Goal: Task Accomplishment & Management: Complete application form

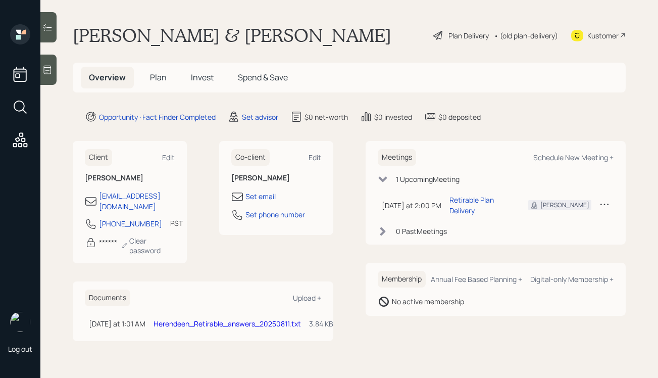
click at [56, 72] on div at bounding box center [48, 70] width 16 height 30
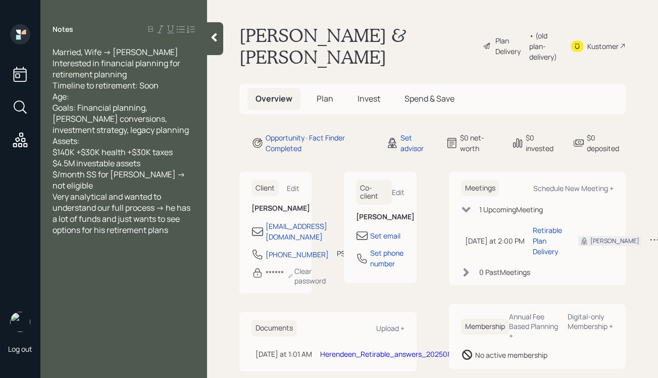
click at [217, 35] on icon at bounding box center [214, 37] width 10 height 10
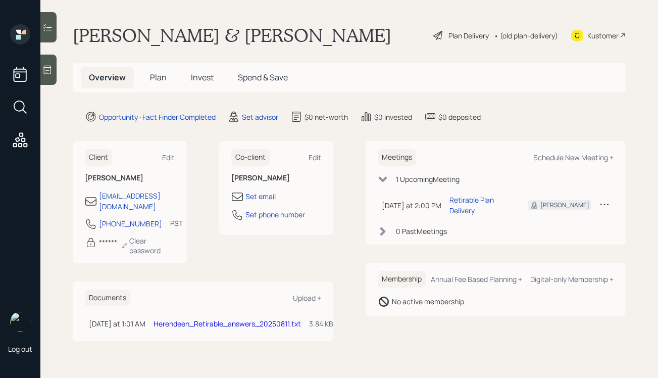
click at [593, 34] on div "Kustomer" at bounding box center [602, 35] width 31 height 11
click at [47, 68] on icon at bounding box center [47, 70] width 10 height 10
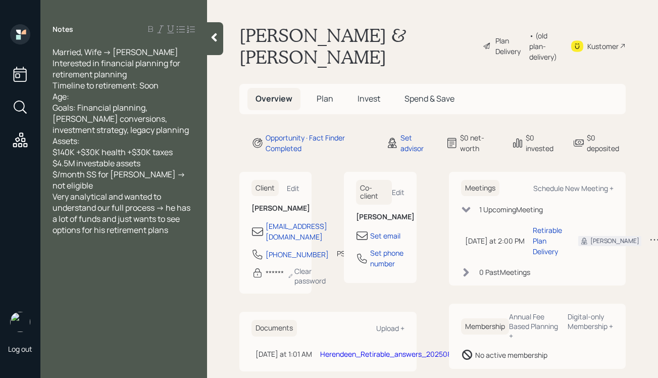
click at [219, 34] on icon at bounding box center [214, 37] width 10 height 10
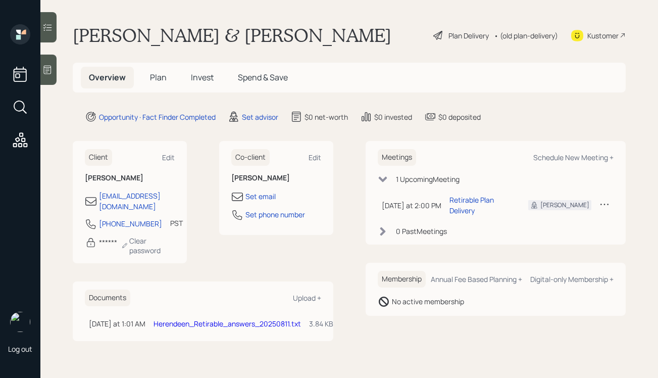
click at [150, 77] on span "Plan" at bounding box center [158, 77] width 17 height 11
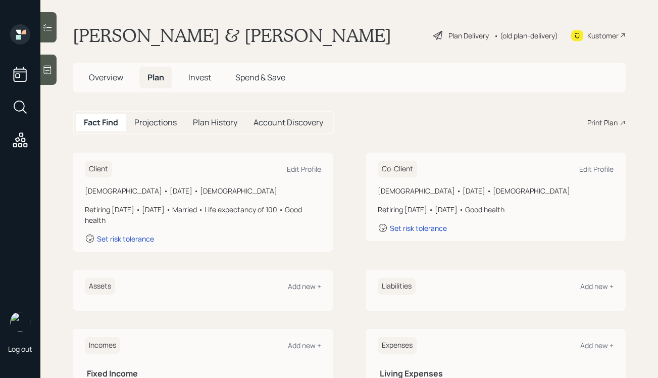
click at [106, 78] on span "Overview" at bounding box center [106, 77] width 34 height 11
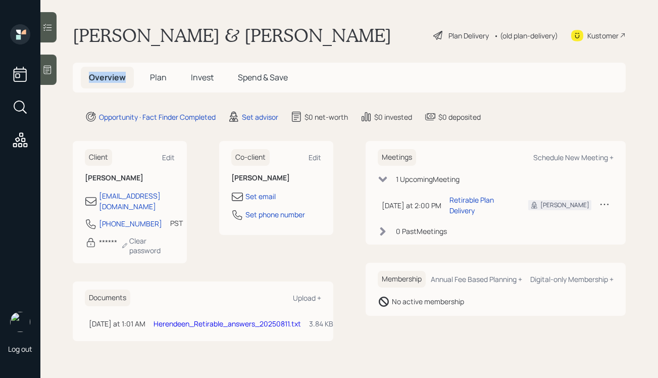
click at [200, 319] on link "Herendeen_Retirable_answers_20250811.txt" at bounding box center [227, 324] width 147 height 10
click at [163, 72] on span "Plan" at bounding box center [158, 77] width 17 height 11
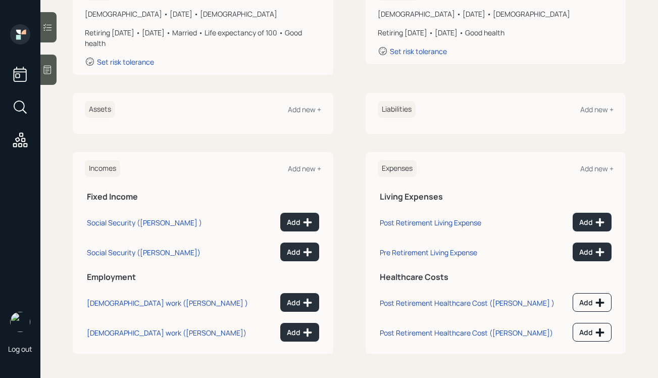
scroll to position [176, 0]
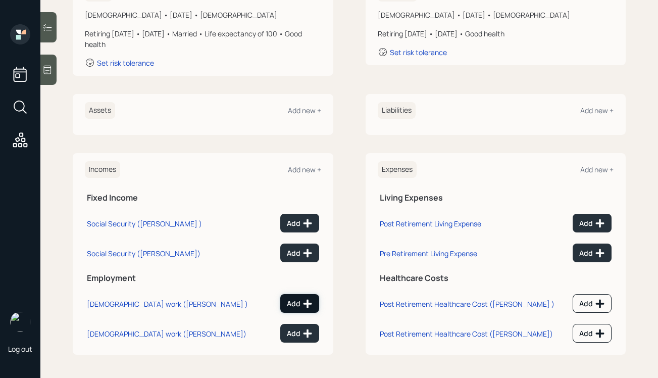
click at [298, 305] on div "Add" at bounding box center [300, 303] width 26 height 10
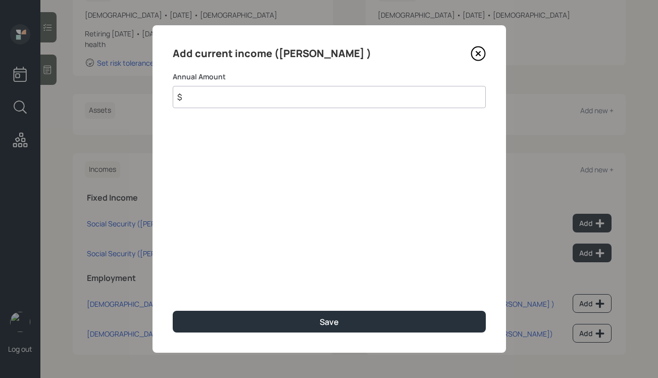
click at [268, 99] on input "$" at bounding box center [329, 97] width 313 height 22
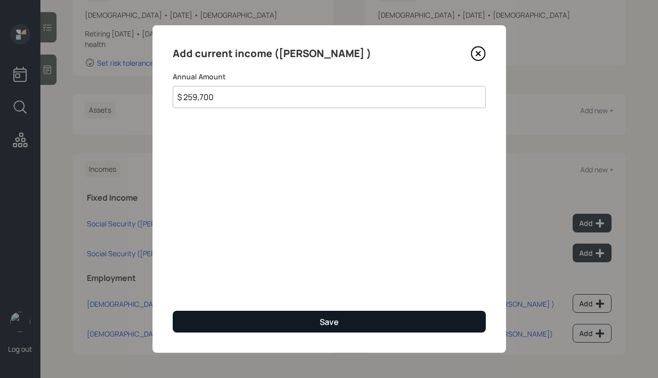
type input "$ 259,700"
click at [311, 319] on button "Save" at bounding box center [329, 322] width 313 height 22
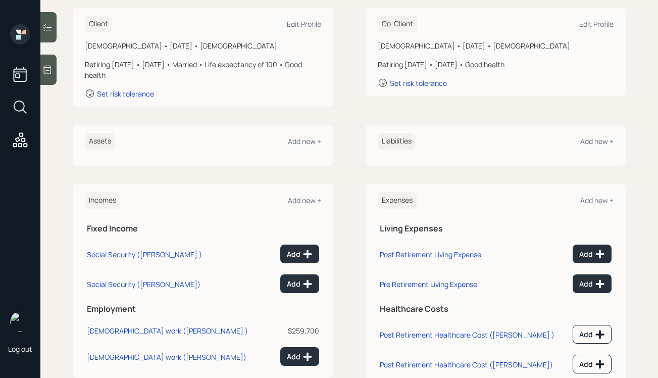
scroll to position [143, 0]
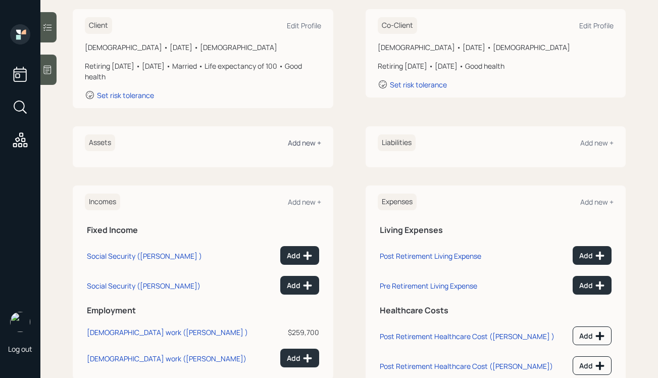
click at [303, 143] on div "Add new +" at bounding box center [304, 143] width 33 height 10
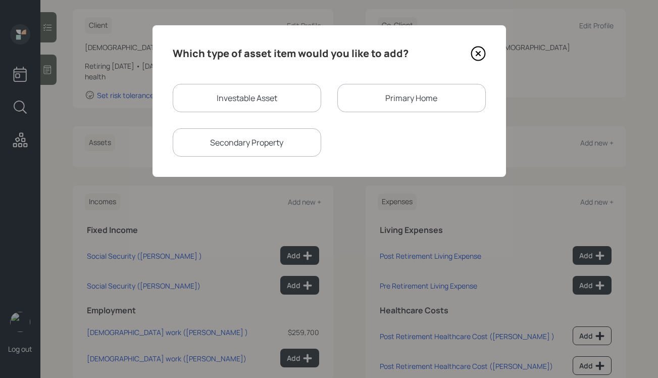
click at [285, 102] on div "Investable Asset" at bounding box center [247, 98] width 148 height 28
select select "taxable"
select select "balanced"
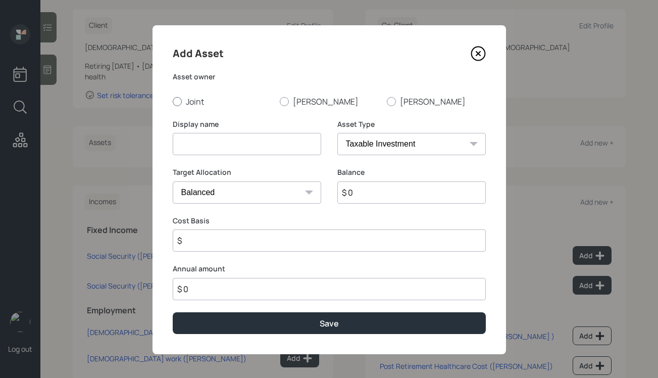
click at [182, 100] on label "Joint" at bounding box center [222, 101] width 99 height 11
click at [173, 101] on input "Joint" at bounding box center [172, 101] width 1 height 1
radio input "true"
click at [253, 138] on input at bounding box center [247, 144] width 148 height 22
type input "Savings"
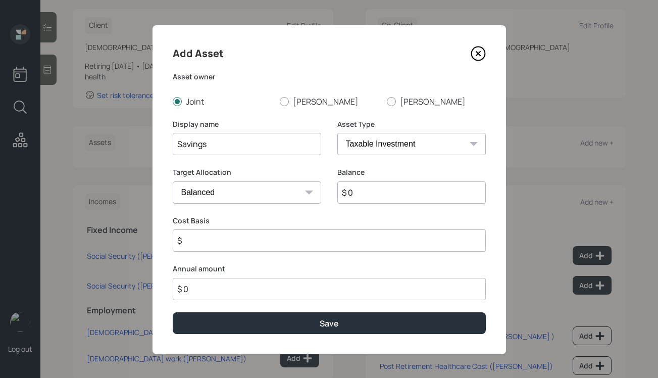
click at [378, 145] on select "SEP IRA IRA Roth IRA 401(k) Roth 401(k) 403(b) Roth 403(b) 457(b) Roth 457(b) H…" at bounding box center [411, 144] width 148 height 22
select select "emergency_fund"
click at [337, 133] on select "SEP IRA IRA Roth IRA 401(k) Roth 401(k) 403(b) Roth 403(b) 457(b) Roth 457(b) H…" at bounding box center [411, 144] width 148 height 22
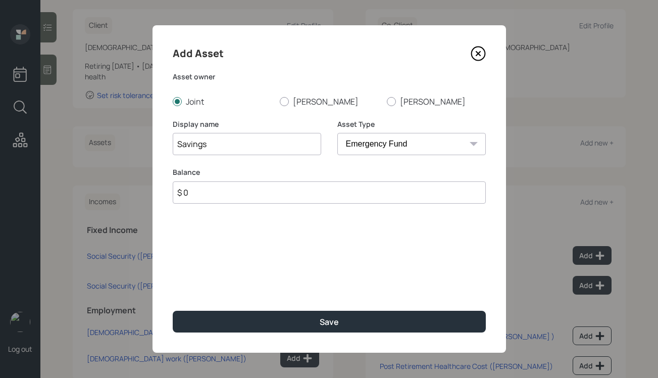
click at [256, 192] on input "$ 0" at bounding box center [329, 192] width 313 height 22
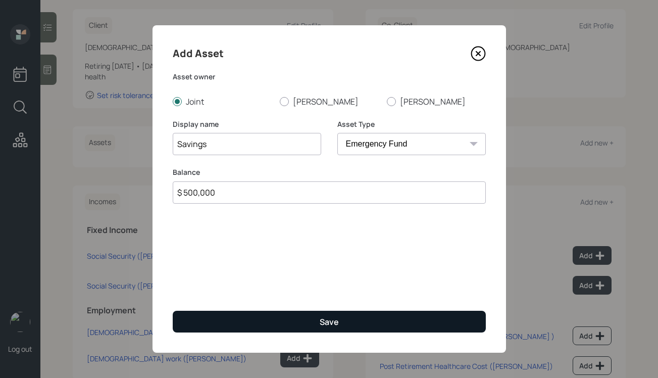
type input "$ 500,000"
click at [317, 323] on button "Save" at bounding box center [329, 322] width 313 height 22
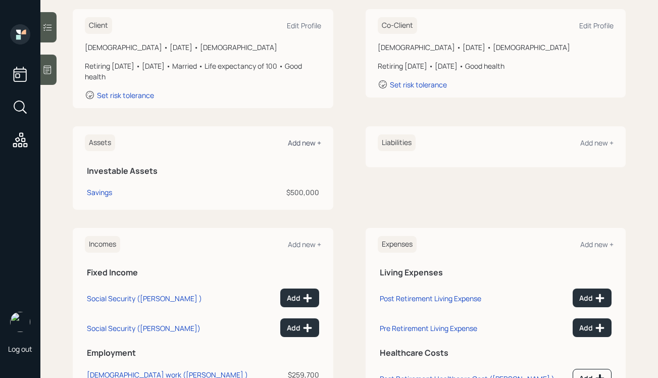
click at [303, 144] on div "Add new +" at bounding box center [304, 143] width 33 height 10
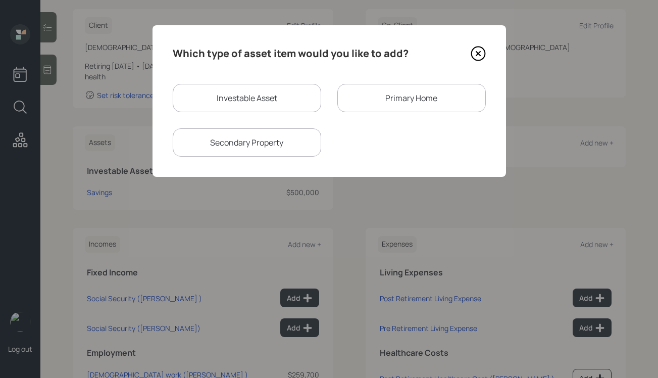
click at [293, 94] on div "Investable Asset" at bounding box center [247, 98] width 148 height 28
select select "taxable"
select select "balanced"
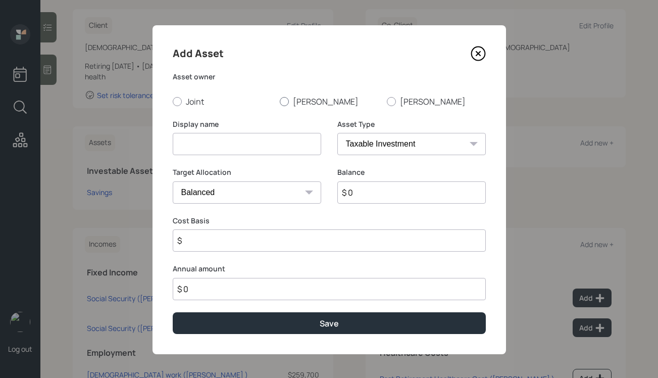
click at [282, 102] on div at bounding box center [284, 101] width 9 height 9
click at [280, 101] on input "Dennis" at bounding box center [279, 101] width 1 height 1
radio input "true"
click at [262, 157] on div "Display name" at bounding box center [247, 143] width 148 height 48
click at [259, 144] on input at bounding box center [247, 144] width 148 height 22
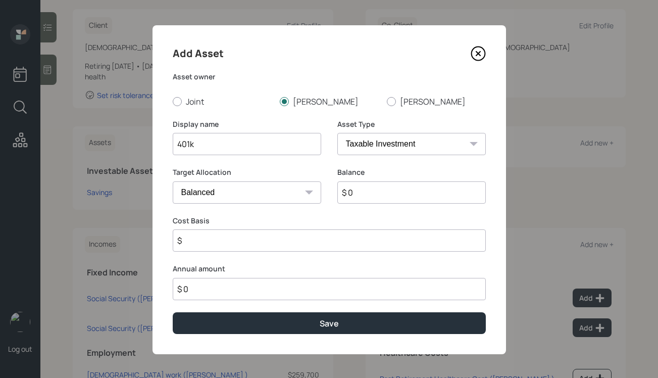
type input "401k"
click at [385, 148] on select "SEP IRA IRA Roth IRA 401(k) Roth 401(k) 403(b) Roth 403(b) 457(b) Roth 457(b) H…" at bounding box center [411, 144] width 148 height 22
select select "company_sponsored"
click at [337, 133] on select "SEP IRA IRA Roth IRA 401(k) Roth 401(k) 403(b) Roth 403(b) 457(b) Roth 457(b) H…" at bounding box center [411, 144] width 148 height 22
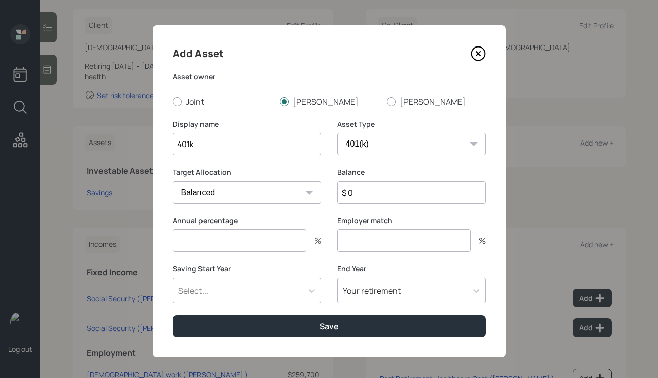
click at [363, 193] on input "$ 0" at bounding box center [411, 192] width 148 height 22
type input "$ 1,000,000"
click at [265, 242] on input "number" at bounding box center [239, 240] width 133 height 22
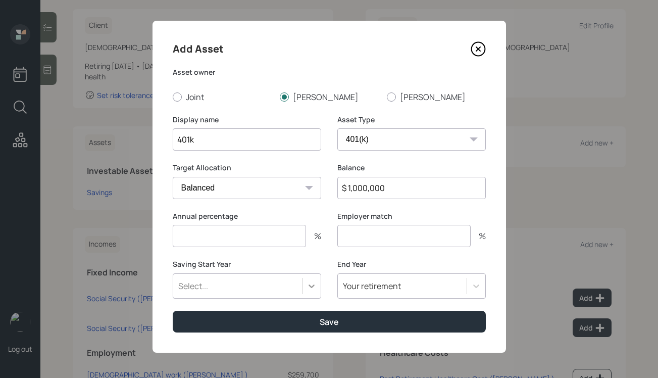
click at [314, 282] on div "Select..." at bounding box center [247, 285] width 148 height 25
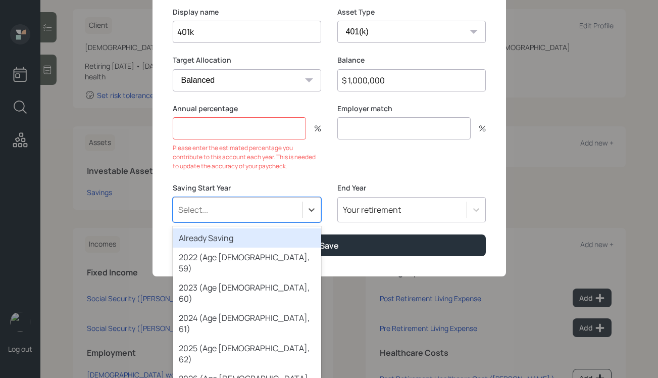
click at [267, 237] on div "Already Saving" at bounding box center [247, 237] width 148 height 19
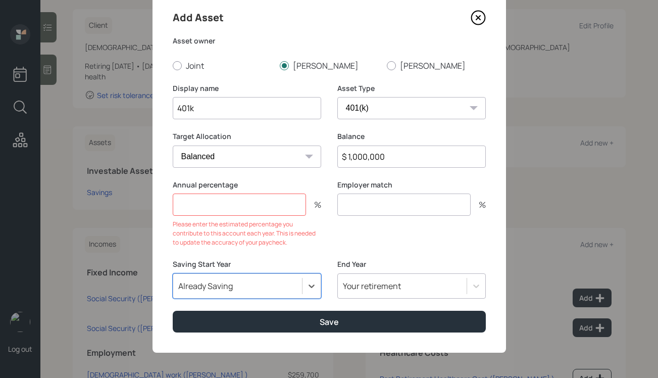
click at [328, 221] on div "Annual percentage % Please enter the estimated percentage you contribute to thi…" at bounding box center [329, 220] width 313 height 80
click at [285, 204] on input "number" at bounding box center [239, 204] width 133 height 22
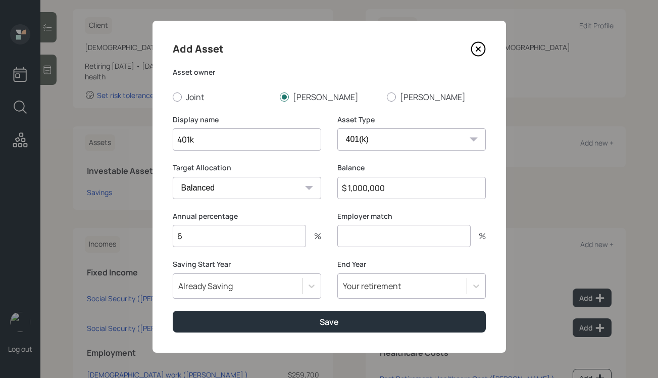
type input "6"
click at [329, 200] on div "Target Allocation Cash Conservative Balanced Aggressive Balance $ 1,000,000" at bounding box center [329, 187] width 313 height 48
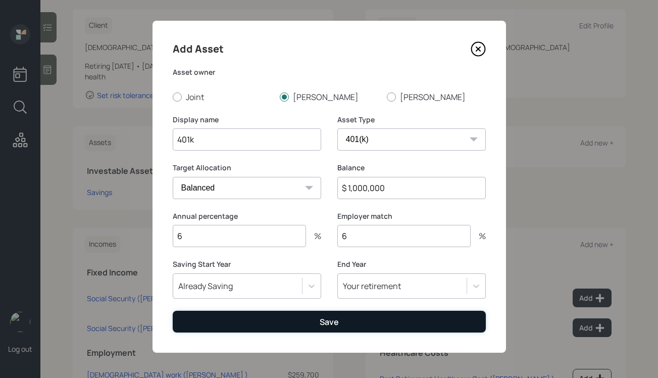
click at [321, 315] on button "Save" at bounding box center [329, 322] width 313 height 22
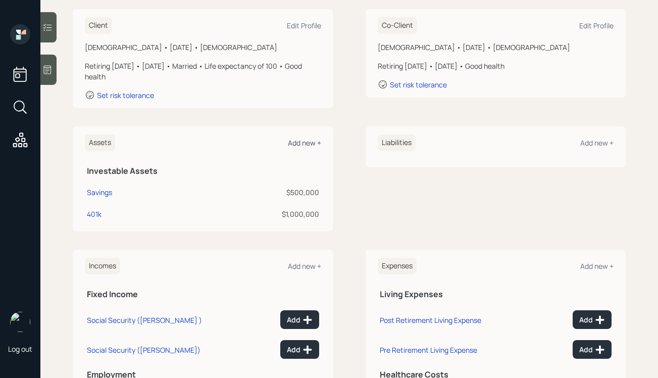
click at [308, 139] on div "Add new +" at bounding box center [304, 143] width 33 height 10
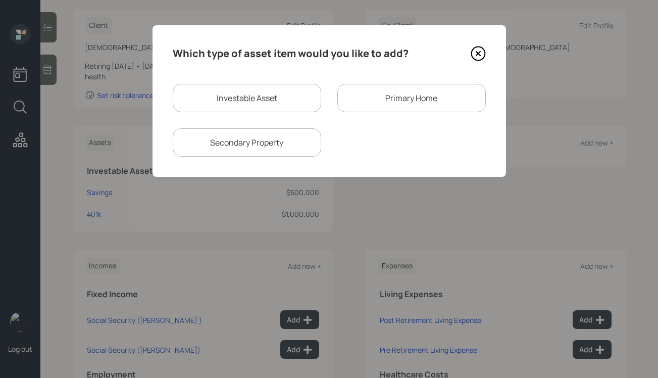
click at [279, 91] on div "Investable Asset" at bounding box center [247, 98] width 148 height 28
select select "taxable"
select select "balanced"
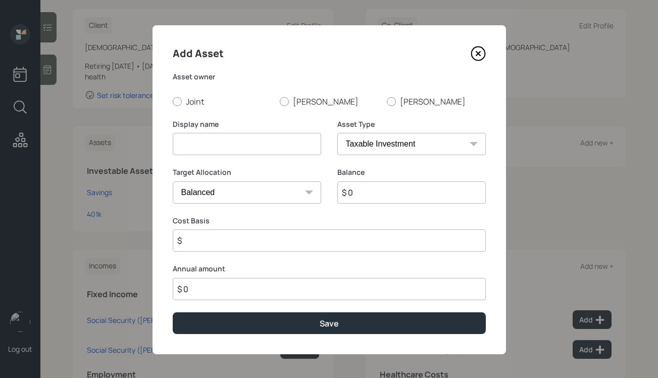
click at [255, 290] on input "$ 0" at bounding box center [329, 289] width 313 height 22
click at [281, 101] on div at bounding box center [284, 101] width 9 height 9
click at [280, 101] on input "Dennis" at bounding box center [279, 101] width 1 height 1
radio input "true"
click at [262, 159] on div "Display name" at bounding box center [247, 143] width 148 height 48
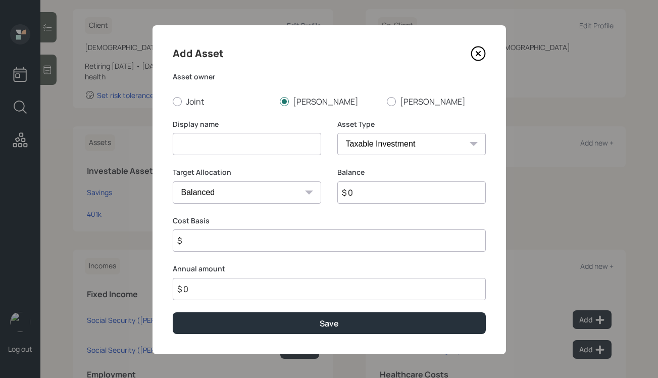
click at [263, 149] on input at bounding box center [247, 144] width 148 height 22
type input "IRA"
click at [371, 149] on select "SEP IRA IRA Roth IRA 401(k) Roth 401(k) 403(b) Roth 403(b) 457(b) Roth 457(b) H…" at bounding box center [411, 144] width 148 height 22
select select "ira"
click at [337, 133] on select "SEP IRA IRA Roth IRA 401(k) Roth 401(k) 403(b) Roth 403(b) 457(b) Roth 457(b) H…" at bounding box center [411, 144] width 148 height 22
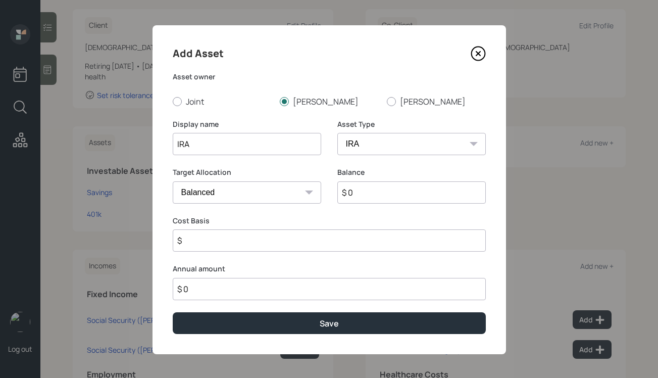
type input "$"
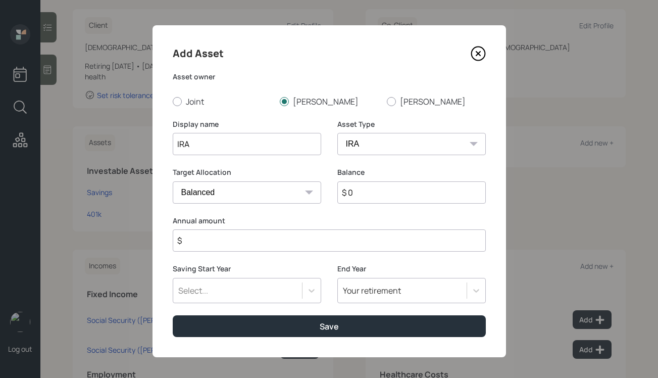
click at [234, 235] on input "$" at bounding box center [329, 240] width 313 height 22
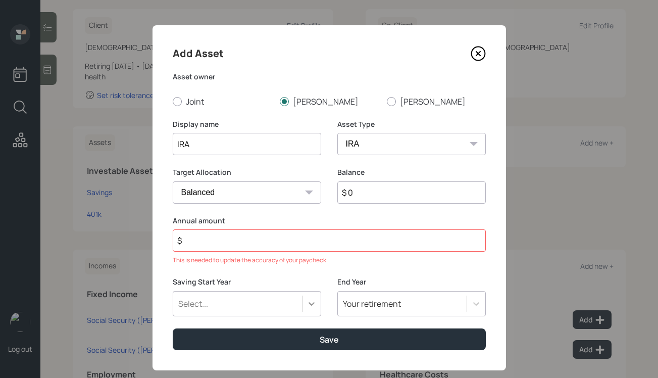
click at [307, 301] on div "Select..." at bounding box center [247, 303] width 148 height 25
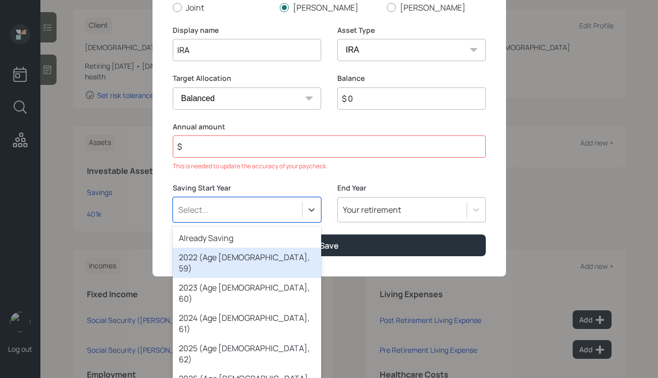
click at [364, 99] on div "Add Asset Asset owner Joint Dennis Patricia Display name IRA Asset Type SEP IRA…" at bounding box center [328, 103] width 353 height 345
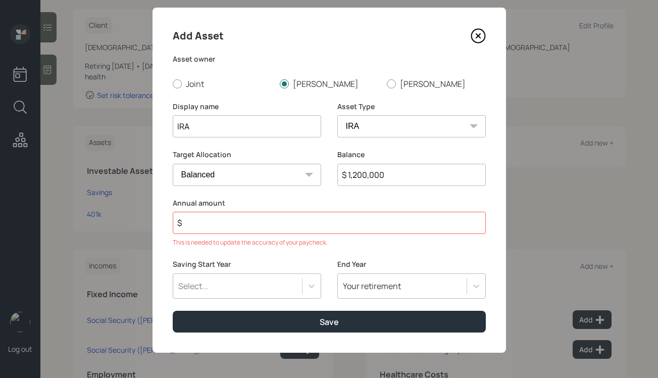
type input "$ 1,200,000"
click at [323, 204] on label "Annual amount" at bounding box center [329, 203] width 313 height 10
click at [320, 221] on input "$" at bounding box center [329, 223] width 313 height 22
click at [305, 218] on input "$" at bounding box center [329, 223] width 313 height 22
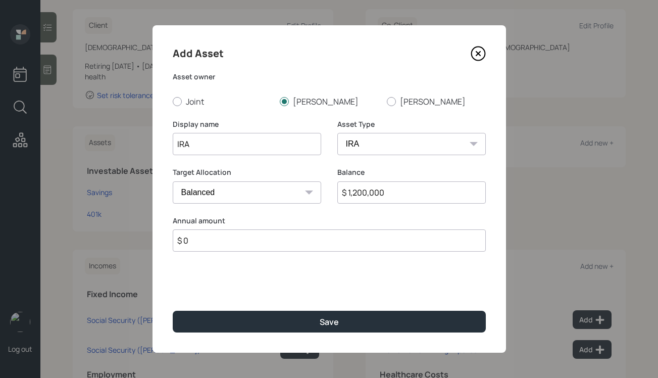
scroll to position [0, 0]
type input "$ 0"
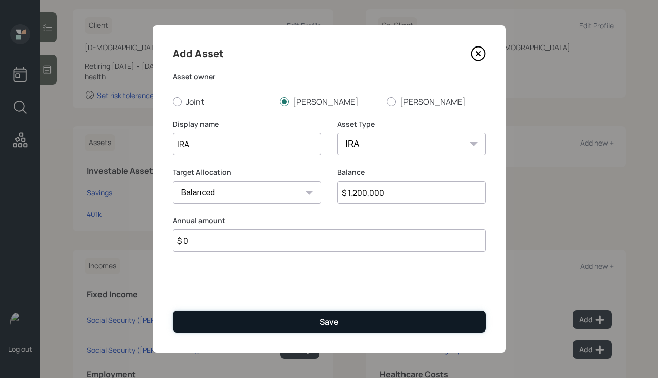
click at [336, 319] on div "Save" at bounding box center [329, 321] width 19 height 11
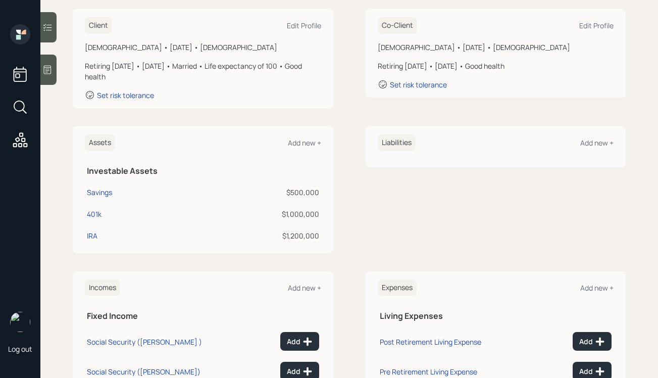
scroll to position [147, 0]
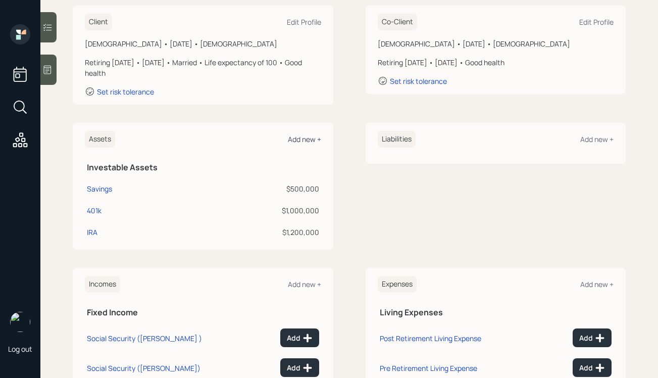
click at [308, 138] on div "Add new +" at bounding box center [304, 139] width 33 height 10
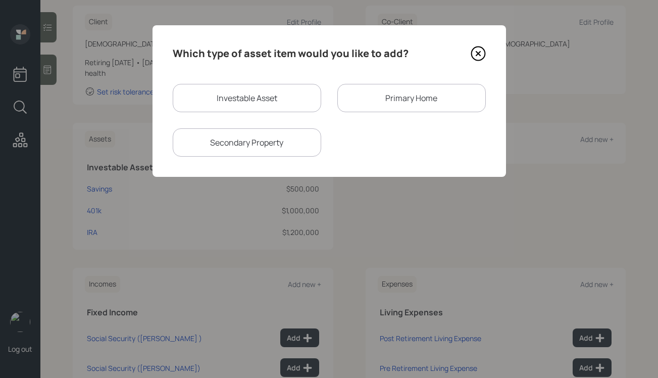
click at [268, 104] on div "Investable Asset" at bounding box center [247, 98] width 148 height 28
select select "taxable"
select select "balanced"
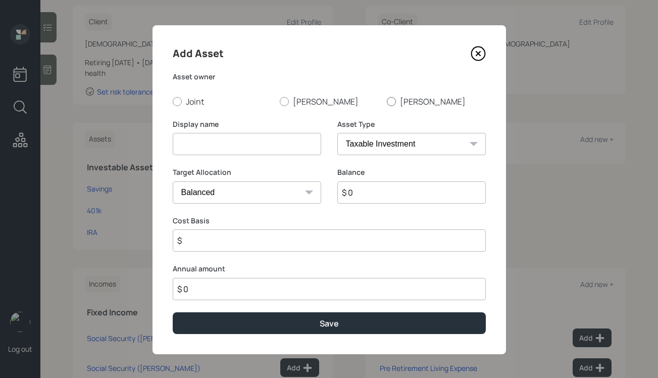
click at [391, 99] on div at bounding box center [391, 101] width 9 height 9
click at [387, 101] on input "Patricia" at bounding box center [386, 101] width 1 height 1
radio input "true"
click at [255, 147] on input at bounding box center [247, 144] width 148 height 22
type input "2"
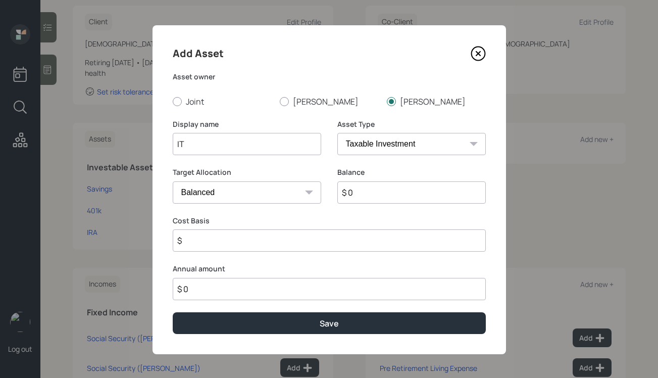
type input "I"
type input "IRA"
click at [426, 141] on select "SEP IRA IRA Roth IRA 401(k) Roth 401(k) 403(b) Roth 403(b) 457(b) Roth 457(b) H…" at bounding box center [411, 144] width 148 height 22
select select "ira"
click at [337, 133] on select "SEP IRA IRA Roth IRA 401(k) Roth 401(k) 403(b) Roth 403(b) 457(b) Roth 457(b) H…" at bounding box center [411, 144] width 148 height 22
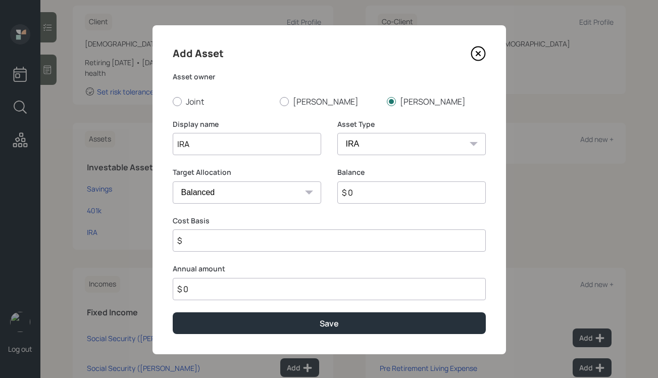
type input "$"
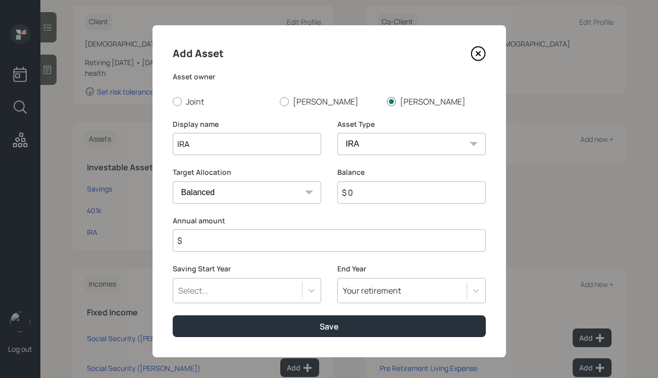
click at [367, 196] on input "$ 0" at bounding box center [411, 192] width 148 height 22
type input "$ 250,000"
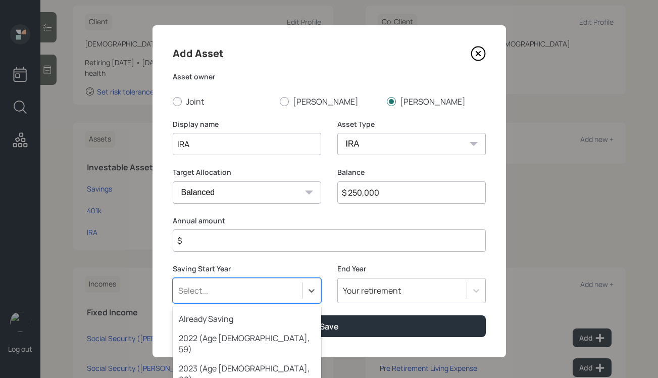
click at [281, 286] on div "option 2024 (Age 69, 61) focused, 4 of 79. 79 results available. Use Up and Dow…" at bounding box center [247, 290] width 148 height 25
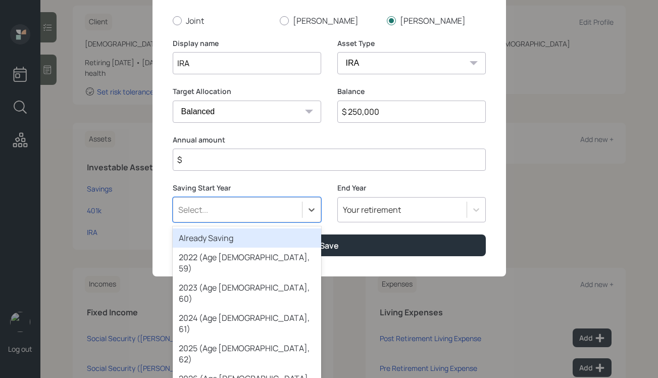
click at [281, 246] on div "Already Saving" at bounding box center [247, 237] width 148 height 19
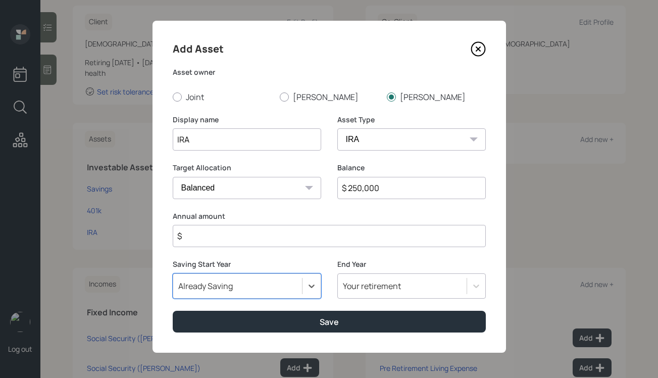
click at [355, 233] on input "$" at bounding box center [329, 236] width 313 height 22
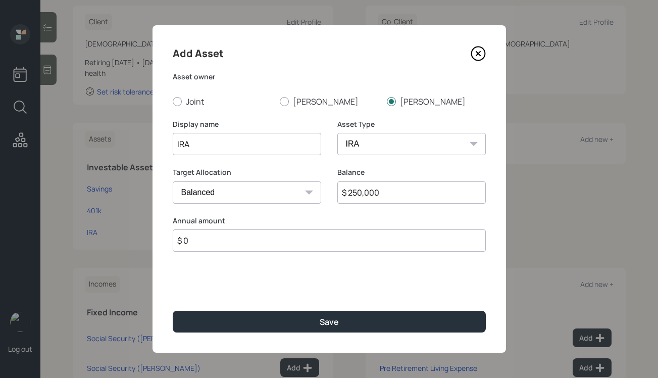
scroll to position [0, 0]
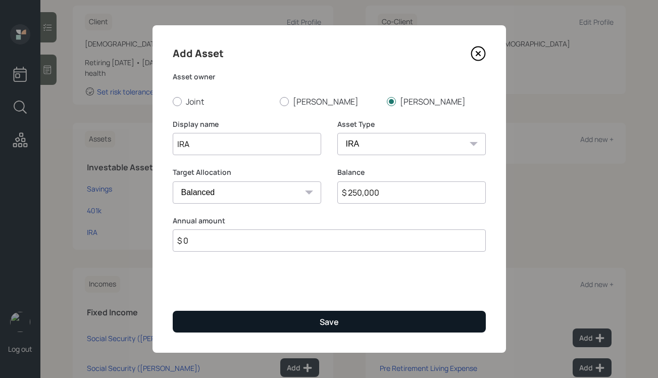
type input "$ 0"
click at [328, 317] on div "Save" at bounding box center [329, 321] width 19 height 11
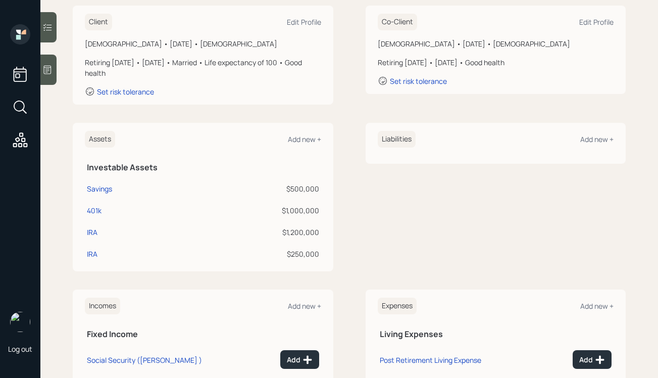
click at [301, 150] on div "Assets Add new + Investable Assets Savings $500,000 401k $1,000,000 IRA $1,200,…" at bounding box center [203, 197] width 261 height 148
click at [300, 136] on div "Add new +" at bounding box center [304, 139] width 33 height 10
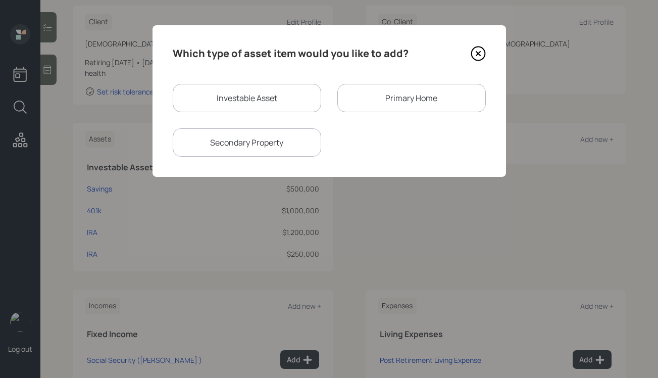
click at [272, 95] on div "Investable Asset" at bounding box center [247, 98] width 148 height 28
select select "taxable"
select select "balanced"
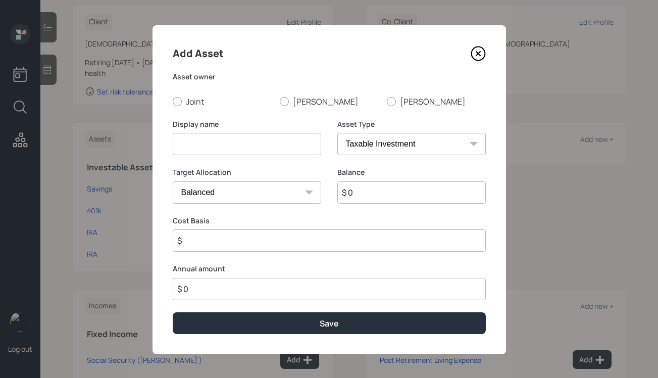
click at [239, 142] on input at bounding box center [247, 144] width 148 height 22
type input "Roth IRA"
click at [385, 148] on select "SEP IRA IRA Roth IRA 401(k) Roth 401(k) 403(b) Roth 403(b) 457(b) Roth 457(b) H…" at bounding box center [411, 144] width 148 height 22
select select "roth_ira"
click at [337, 133] on select "SEP IRA IRA Roth IRA 401(k) Roth 401(k) 403(b) Roth 403(b) 457(b) Roth 457(b) H…" at bounding box center [411, 144] width 148 height 22
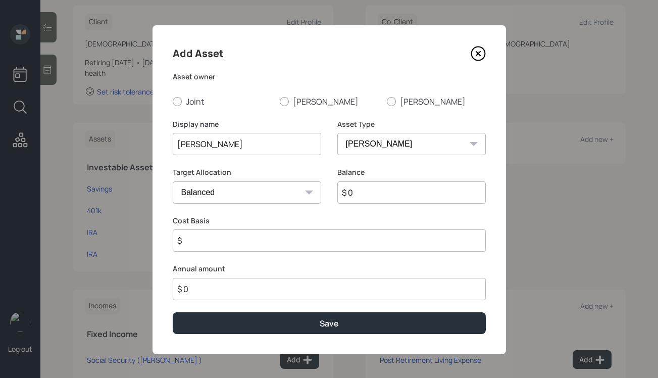
type input "$"
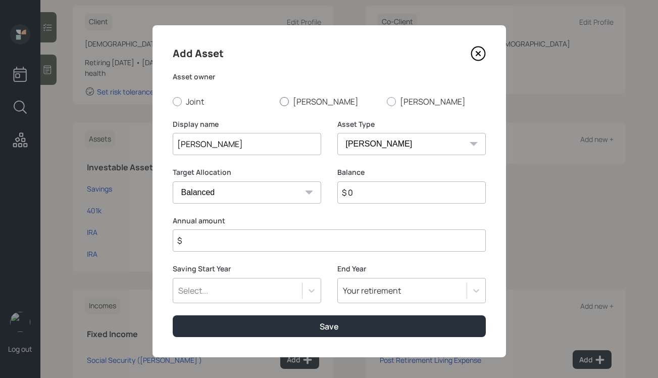
click at [289, 99] on label "Dennis" at bounding box center [329, 101] width 99 height 11
click at [280, 101] on input "Dennis" at bounding box center [279, 101] width 1 height 1
radio input "true"
click at [377, 189] on input "$ 0" at bounding box center [411, 192] width 148 height 22
type input "$ 150,000"
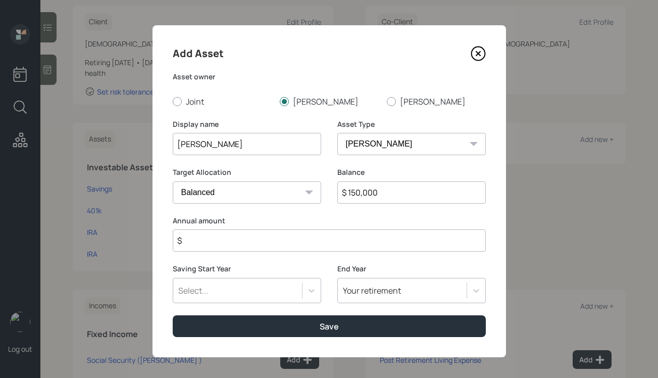
click at [300, 236] on input "$" at bounding box center [329, 240] width 313 height 22
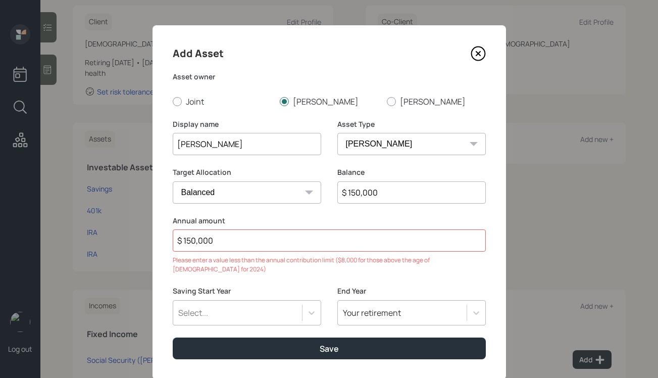
drag, startPoint x: 289, startPoint y: 241, endPoint x: 122, endPoint y: 235, distance: 167.7
click at [122, 235] on div "Add Asset Asset owner Joint Dennis Patricia Display name Roth IRA Asset Type SE…" at bounding box center [329, 189] width 658 height 378
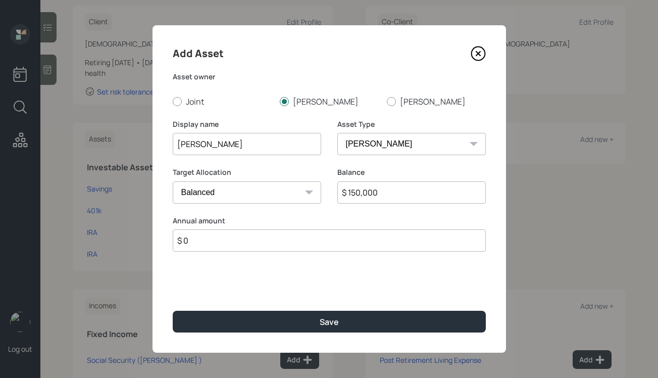
type input "$ 0"
click at [310, 210] on div "Target Allocation Cash Conservative Balanced Aggressive" at bounding box center [247, 191] width 148 height 48
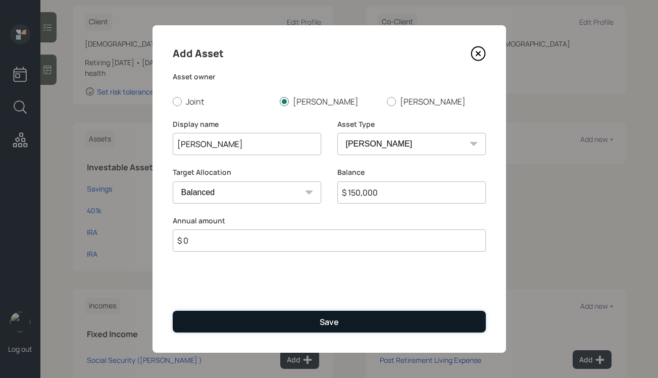
click at [332, 316] on div "Save" at bounding box center [329, 321] width 19 height 11
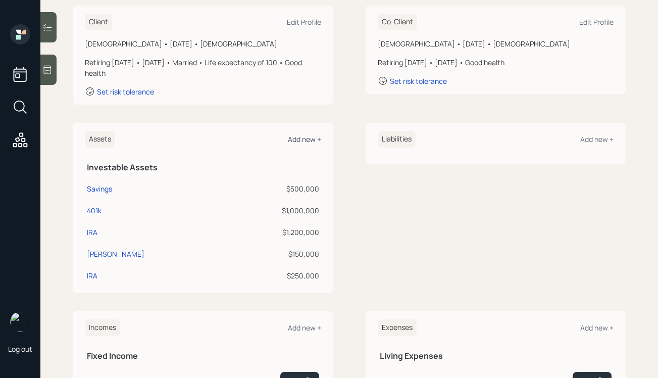
click at [301, 142] on div "Add new +" at bounding box center [304, 139] width 33 height 10
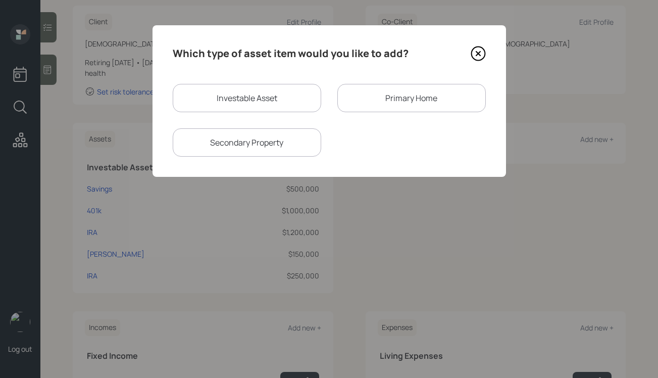
click at [292, 93] on div "Investable Asset" at bounding box center [247, 98] width 148 height 28
select select "taxable"
select select "balanced"
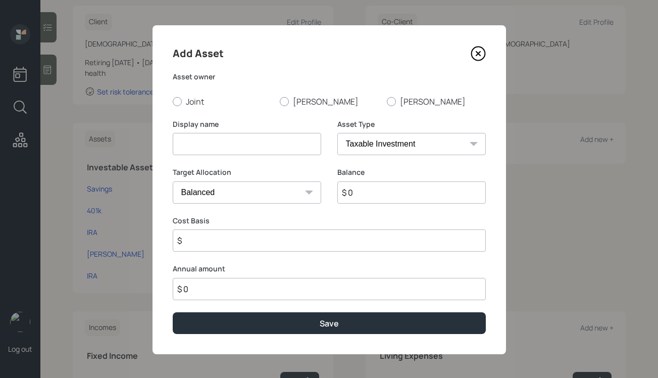
click at [247, 147] on input at bounding box center [247, 144] width 148 height 22
type input "Roth IRA"
click at [391, 100] on div at bounding box center [391, 101] width 9 height 9
click at [387, 101] on input "Patricia" at bounding box center [386, 101] width 1 height 1
radio input "true"
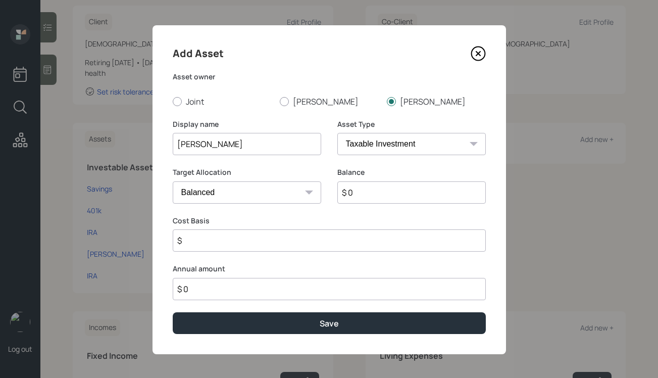
click at [375, 139] on select "SEP IRA IRA Roth IRA 401(k) Roth 401(k) 403(b) Roth 403(b) 457(b) Roth 457(b) H…" at bounding box center [411, 144] width 148 height 22
select select "roth_ira"
click at [337, 133] on select "SEP IRA IRA Roth IRA 401(k) Roth 401(k) 403(b) Roth 403(b) 457(b) Roth 457(b) H…" at bounding box center [411, 144] width 148 height 22
type input "$"
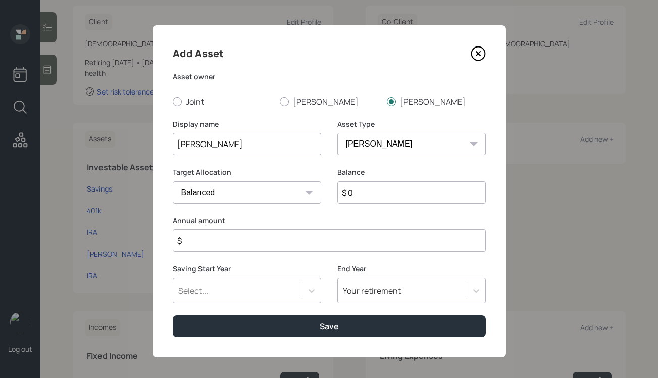
click at [359, 194] on input "$ 0" at bounding box center [411, 192] width 148 height 22
type input "$ 150,000"
click at [299, 285] on div "Select..." at bounding box center [247, 290] width 148 height 25
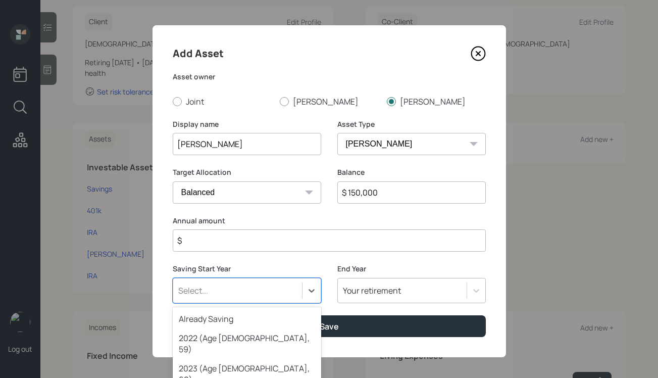
scroll to position [81, 0]
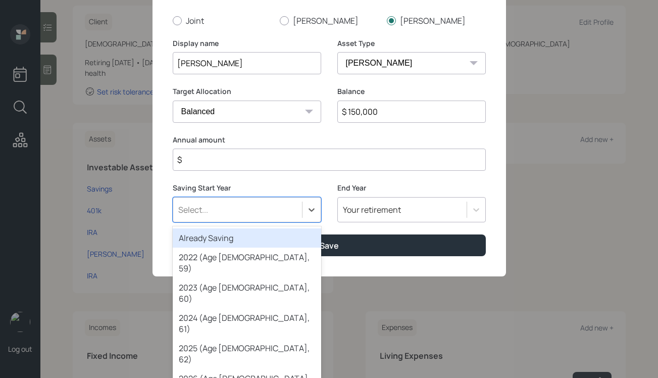
click at [294, 246] on div "Already Saving" at bounding box center [247, 237] width 148 height 19
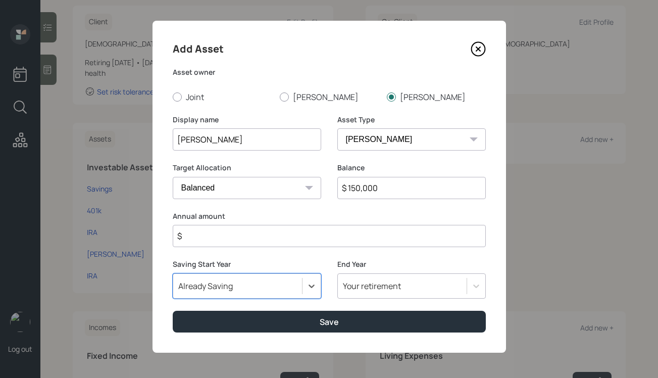
scroll to position [5, 0]
click at [353, 232] on input "$" at bounding box center [329, 236] width 313 height 22
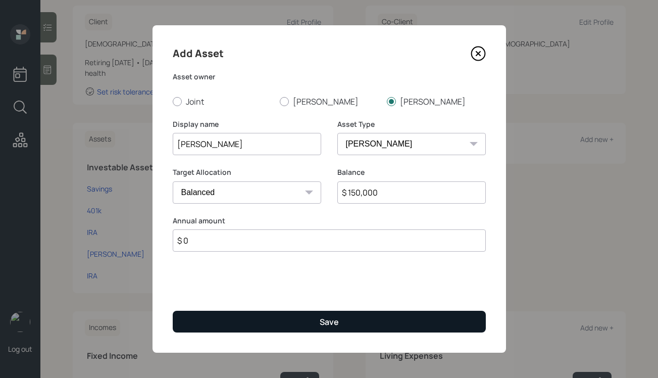
type input "$ 0"
click at [312, 328] on button "Save" at bounding box center [329, 322] width 313 height 22
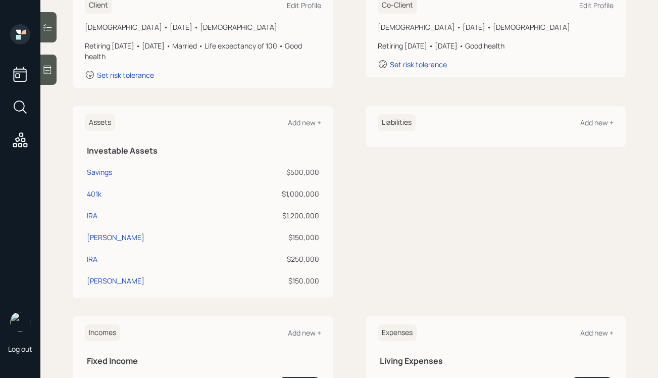
scroll to position [167, 0]
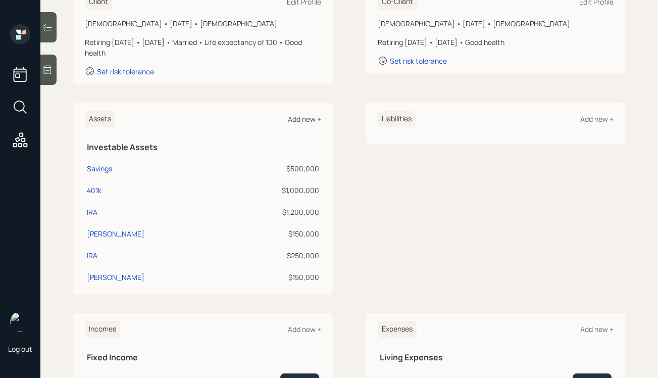
click at [314, 122] on div "Add new +" at bounding box center [304, 119] width 33 height 10
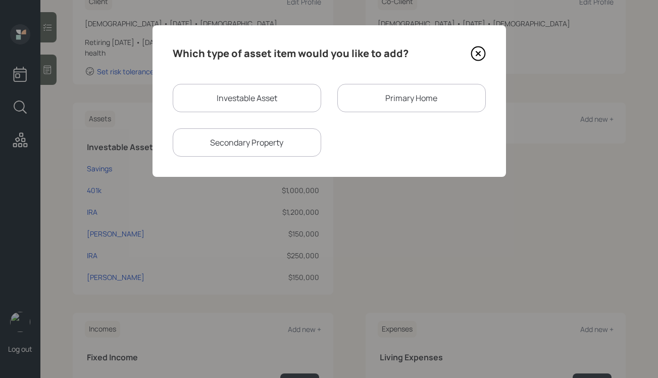
click at [366, 107] on div "Primary Home" at bounding box center [411, 98] width 148 height 28
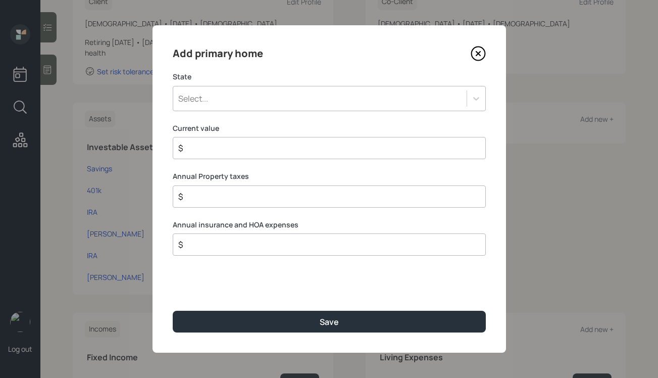
click at [328, 101] on div "Select..." at bounding box center [319, 98] width 293 height 17
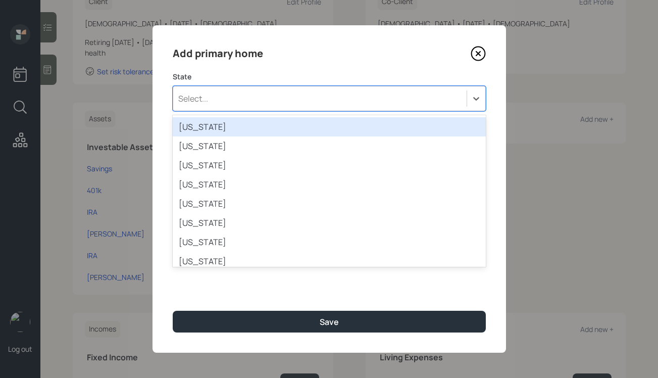
click at [482, 52] on icon at bounding box center [478, 53] width 15 height 15
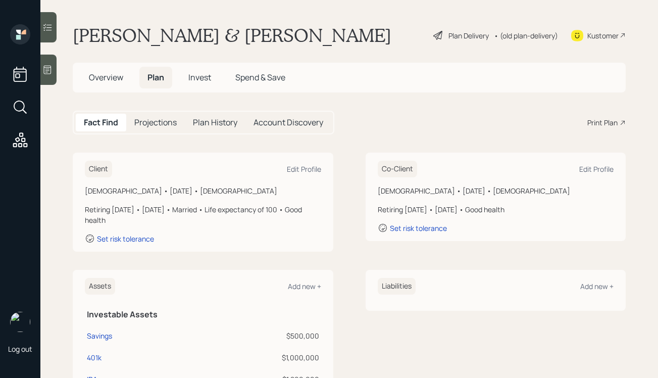
scroll to position [1, 0]
click at [300, 284] on div "Add new +" at bounding box center [304, 286] width 33 height 10
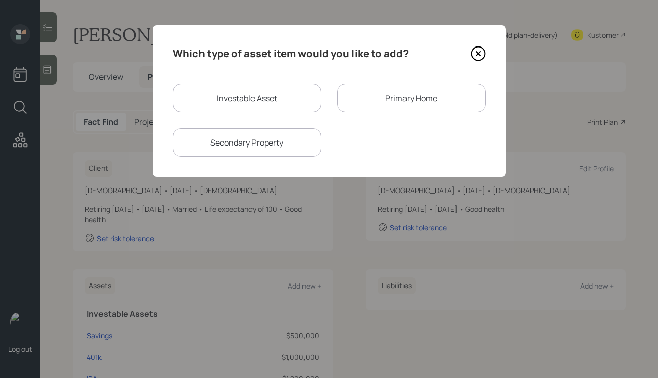
click at [386, 94] on div "Primary Home" at bounding box center [411, 98] width 148 height 28
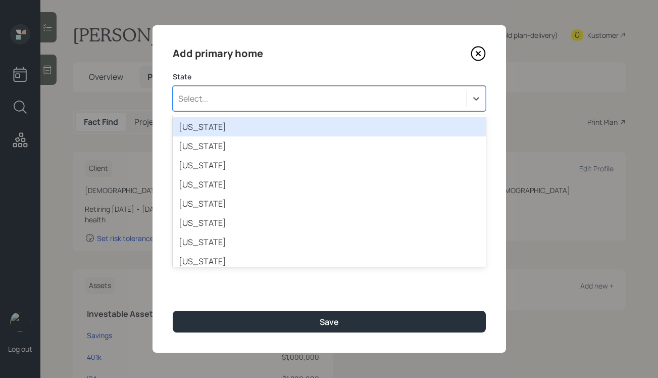
click at [334, 94] on div "Select..." at bounding box center [319, 98] width 293 height 17
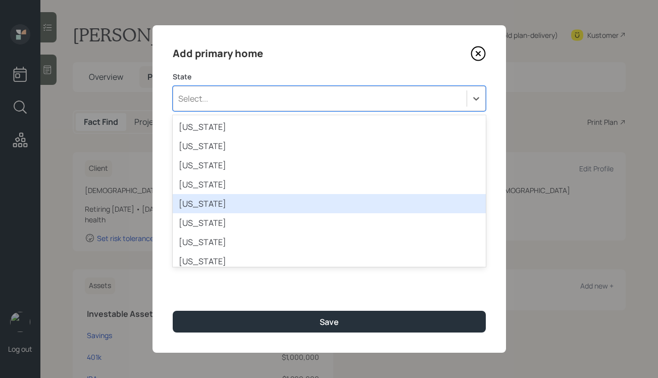
click at [245, 205] on div "California" at bounding box center [329, 203] width 313 height 19
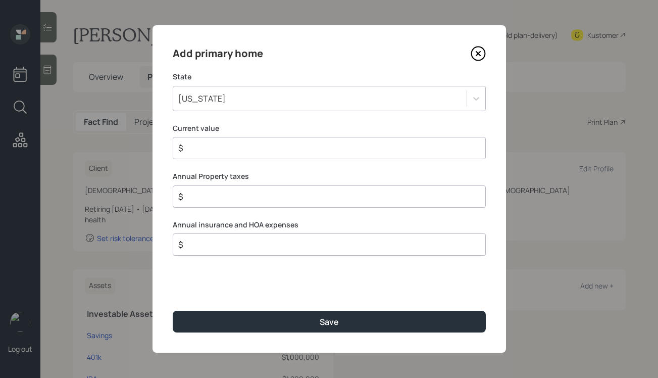
click at [260, 146] on input "$" at bounding box center [325, 148] width 296 height 12
type input "$ 2,000,000"
click at [242, 194] on input "$" at bounding box center [325, 196] width 296 height 12
type input "$ 20,031"
click at [241, 246] on input "$" at bounding box center [325, 244] width 296 height 12
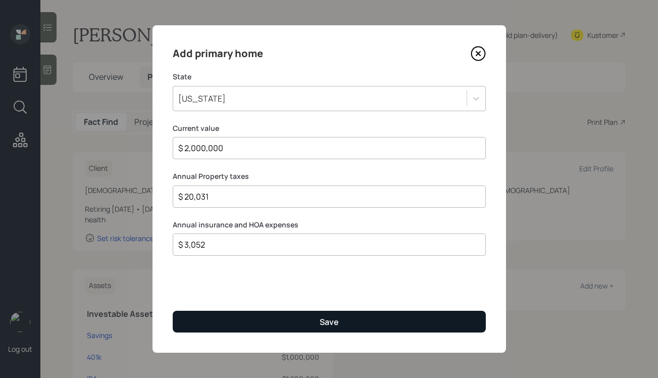
type input "$ 3,052"
click at [306, 322] on button "Save" at bounding box center [329, 322] width 313 height 22
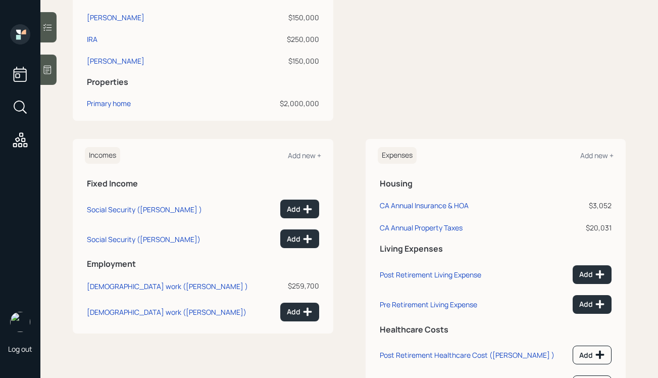
scroll to position [434, 0]
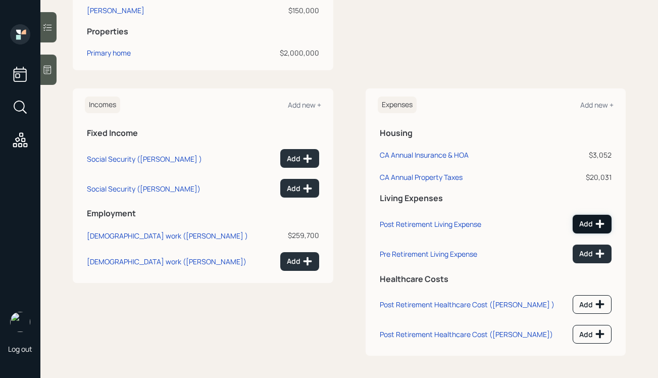
click at [587, 225] on div "Add" at bounding box center [592, 224] width 26 height 10
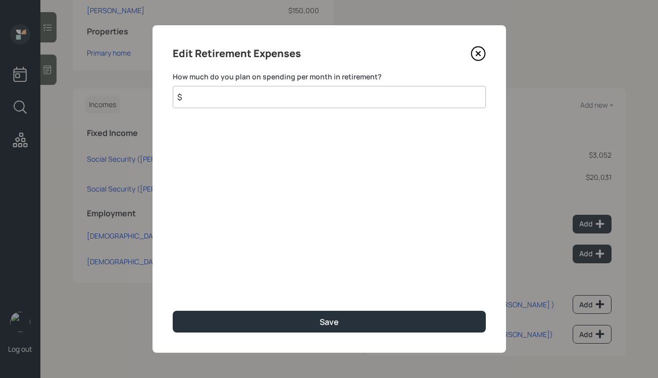
click at [484, 56] on icon at bounding box center [478, 54] width 14 height 14
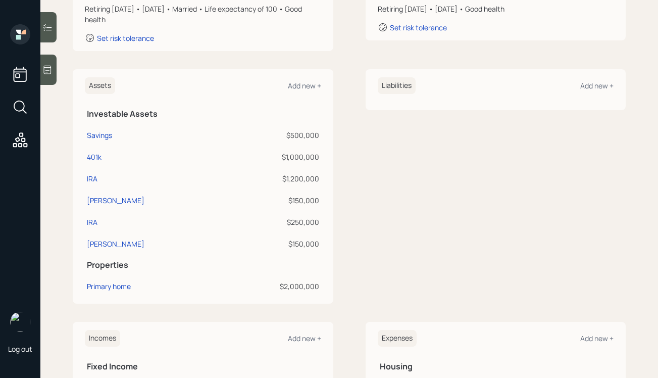
scroll to position [124, 0]
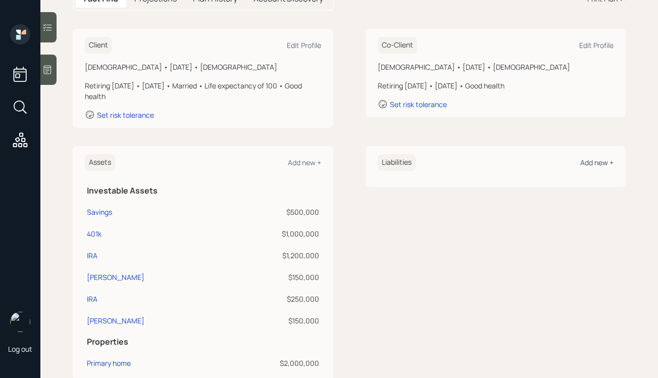
click at [588, 165] on div "Add new +" at bounding box center [596, 163] width 33 height 10
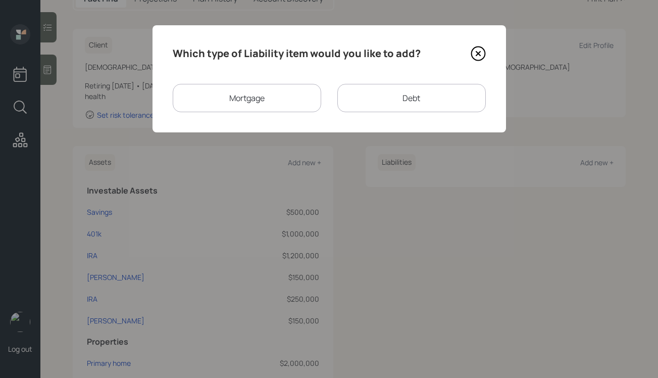
click at [271, 98] on div "Mortgage" at bounding box center [247, 98] width 148 height 28
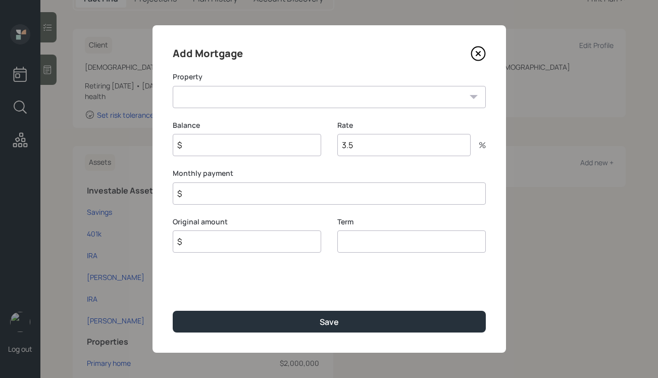
click at [270, 89] on select "CA Primary home" at bounding box center [329, 97] width 313 height 22
select select "aaef1677-8310-4632-b7cb-97d983b3a7f5"
click at [173, 86] on select "CA Primary home" at bounding box center [329, 97] width 313 height 22
click at [248, 138] on input "$" at bounding box center [247, 145] width 148 height 22
click at [372, 238] on div "Term" at bounding box center [411, 235] width 148 height 36
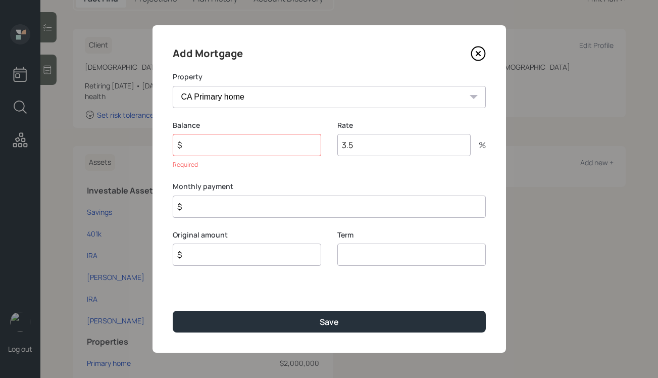
click at [480, 52] on icon at bounding box center [478, 53] width 15 height 15
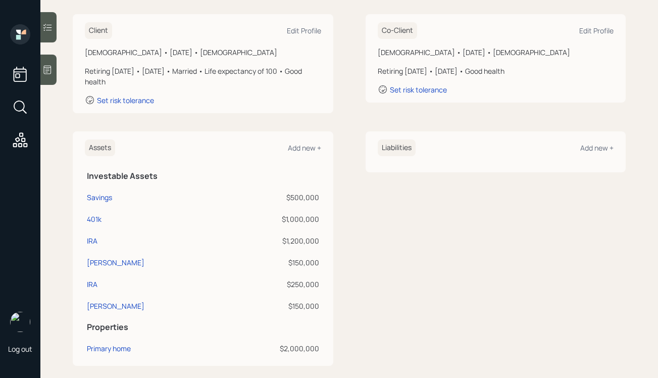
scroll to position [138, 0]
click at [593, 147] on div "Add new +" at bounding box center [596, 148] width 33 height 10
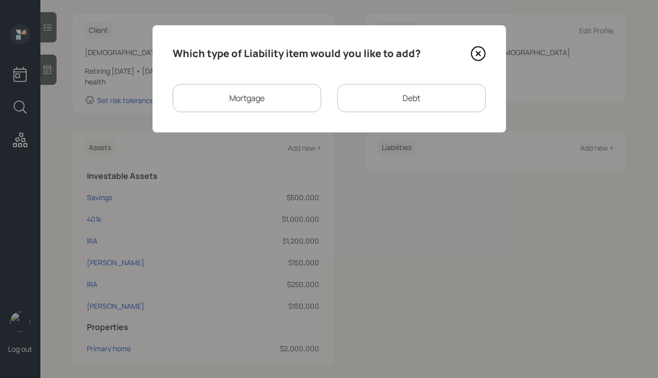
click at [396, 94] on div "Debt" at bounding box center [411, 98] width 148 height 28
select select "credit_card"
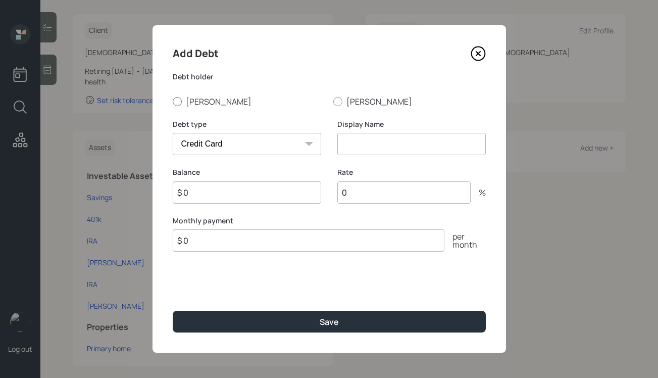
click at [179, 98] on div at bounding box center [177, 101] width 9 height 9
click at [173, 101] on input "Dennis" at bounding box center [172, 101] width 1 height 1
radio input "true"
click at [381, 139] on input at bounding box center [411, 144] width 148 height 22
type input "CC debt"
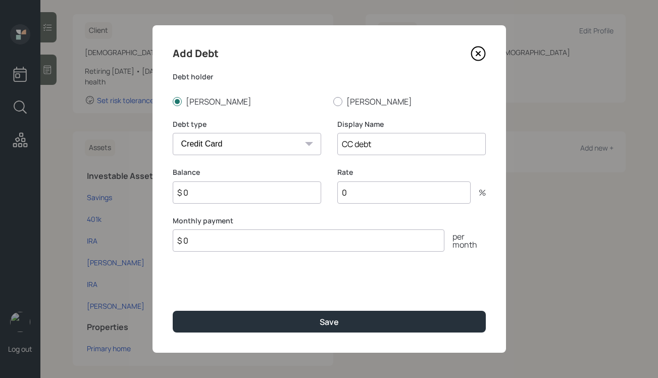
click at [272, 190] on input "$ 0" at bounding box center [247, 192] width 148 height 22
type input "$ 2,113"
click at [312, 214] on div "Balance $ 2,113" at bounding box center [247, 191] width 148 height 48
click at [304, 234] on input "$ 0" at bounding box center [309, 240] width 272 height 22
click at [304, 241] on input "$ 0" at bounding box center [309, 240] width 272 height 22
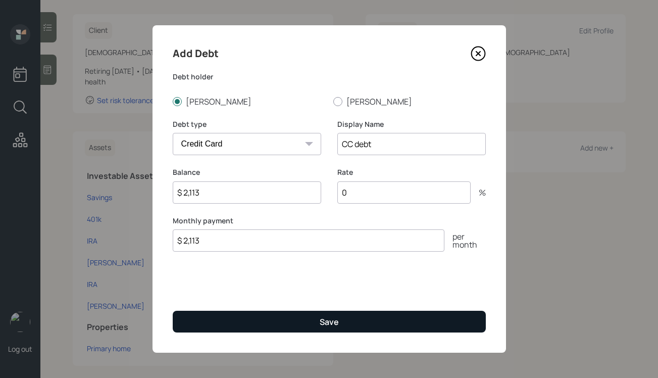
type input "$ 2,113"
click at [287, 317] on button "Save" at bounding box center [329, 322] width 313 height 22
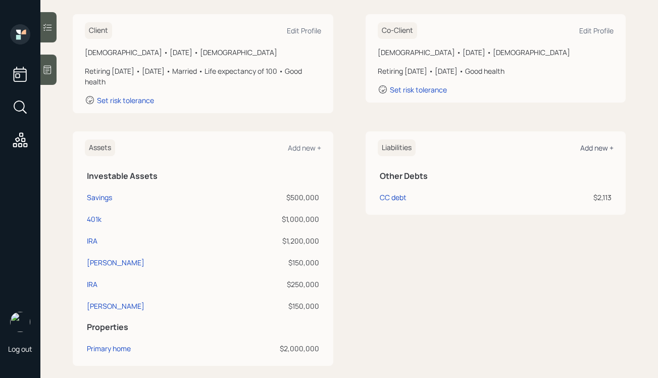
click at [595, 143] on div "Add new +" at bounding box center [596, 148] width 33 height 10
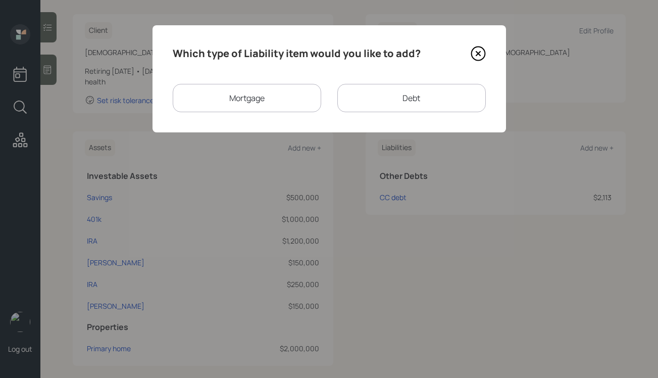
click at [476, 49] on icon at bounding box center [478, 53] width 15 height 15
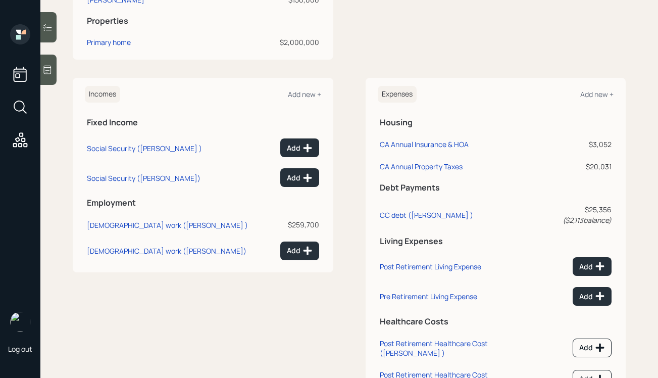
scroll to position [471, 0]
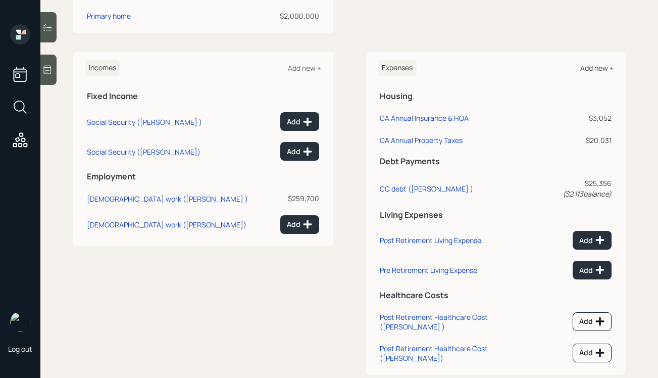
click at [591, 70] on div "Add new +" at bounding box center [596, 68] width 33 height 10
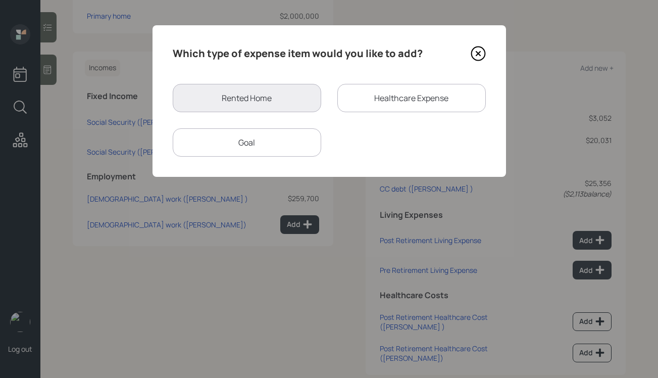
click at [478, 49] on icon at bounding box center [478, 53] width 15 height 15
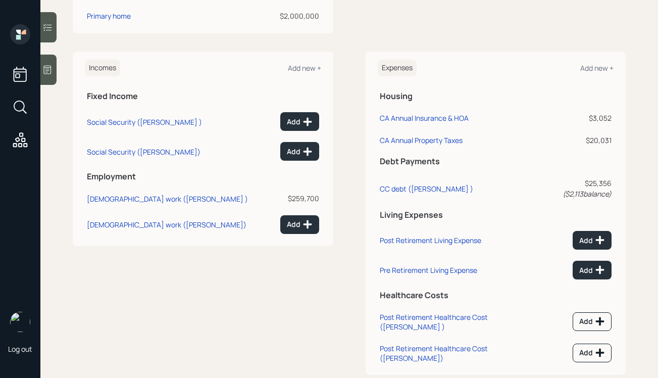
scroll to position [479, 0]
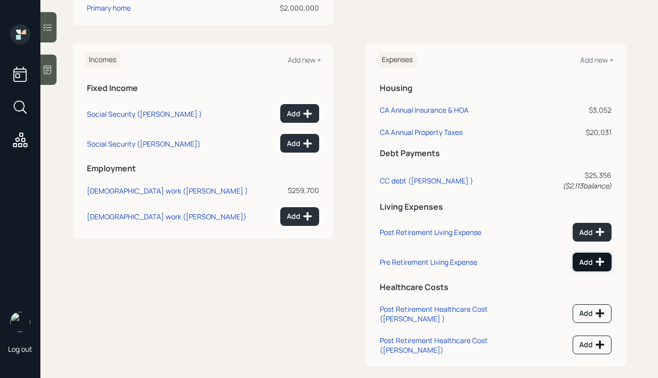
click at [584, 257] on div "Add" at bounding box center [592, 262] width 26 height 10
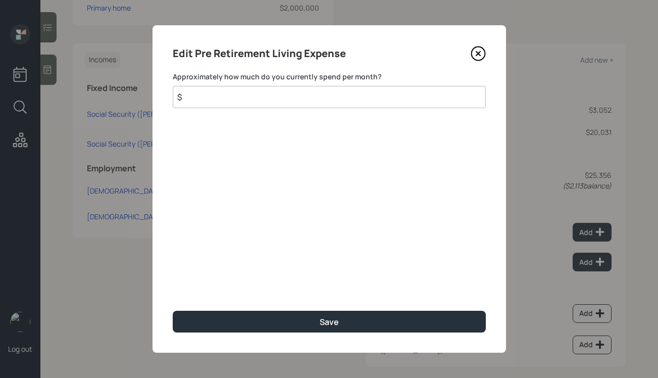
click at [410, 97] on input "$" at bounding box center [329, 97] width 313 height 22
click at [378, 97] on input "$" at bounding box center [329, 97] width 313 height 22
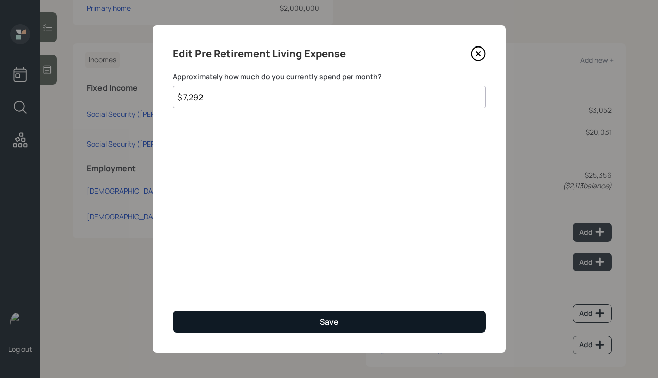
type input "$ 7,292"
click at [284, 318] on button "Save" at bounding box center [329, 322] width 313 height 22
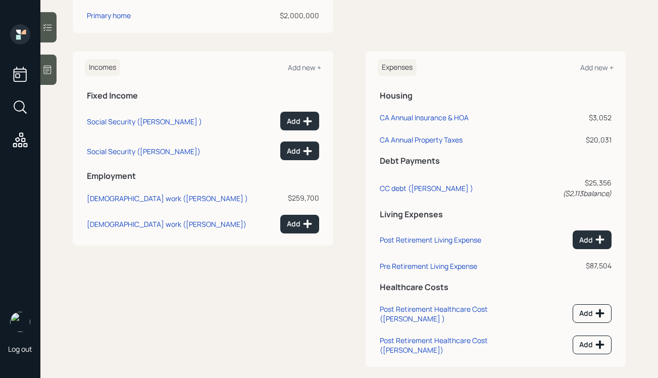
scroll to position [470, 0]
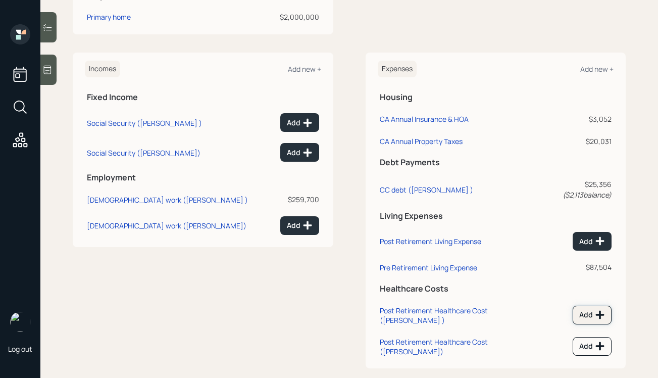
click at [586, 310] on div "Add" at bounding box center [592, 315] width 26 height 10
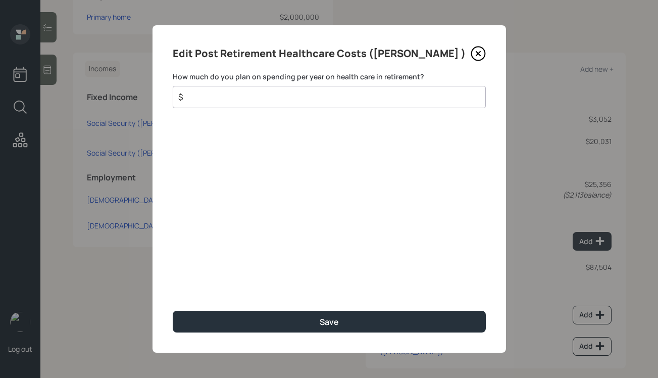
click at [333, 93] on input "$" at bounding box center [325, 97] width 296 height 12
type input "$"
click at [480, 54] on icon at bounding box center [478, 53] width 15 height 15
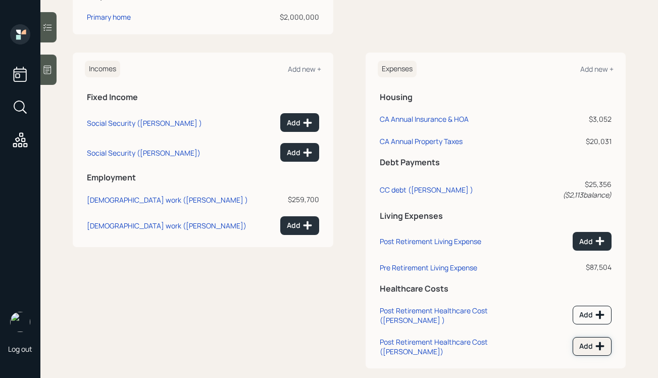
click at [589, 341] on div "Add" at bounding box center [592, 346] width 26 height 10
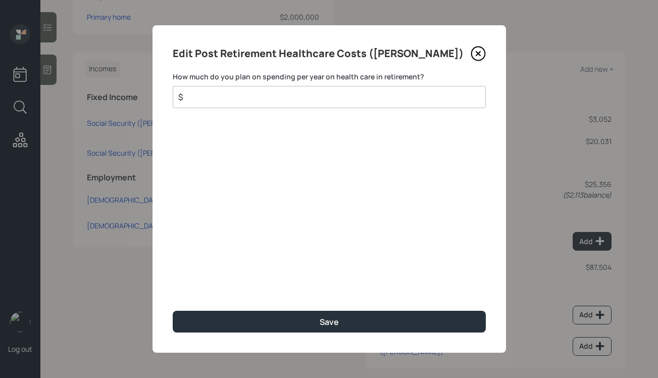
click at [301, 95] on input "$" at bounding box center [325, 97] width 296 height 12
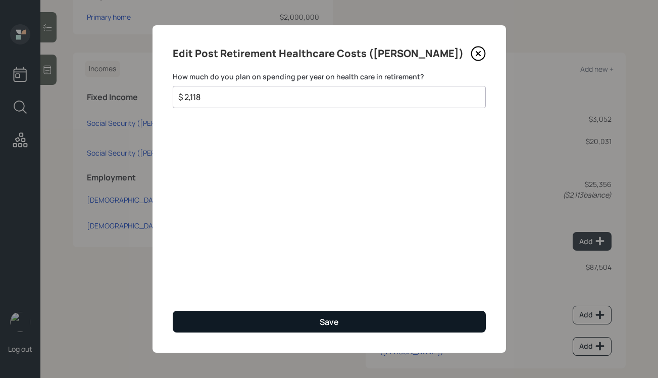
type input "$ 2,118"
click at [287, 316] on button "Save" at bounding box center [329, 322] width 313 height 22
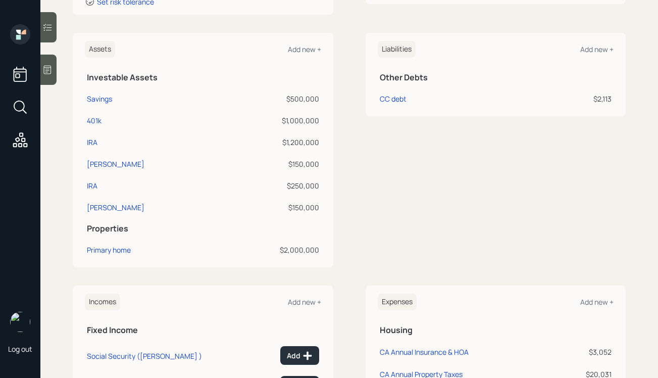
scroll to position [234, 0]
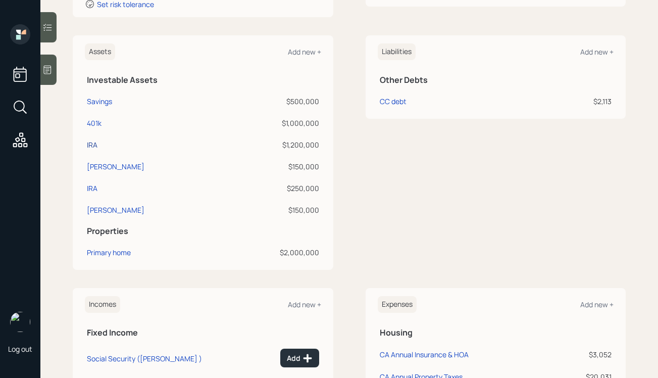
click at [95, 145] on div "IRA" at bounding box center [92, 144] width 11 height 11
select select "ira"
select select "balanced"
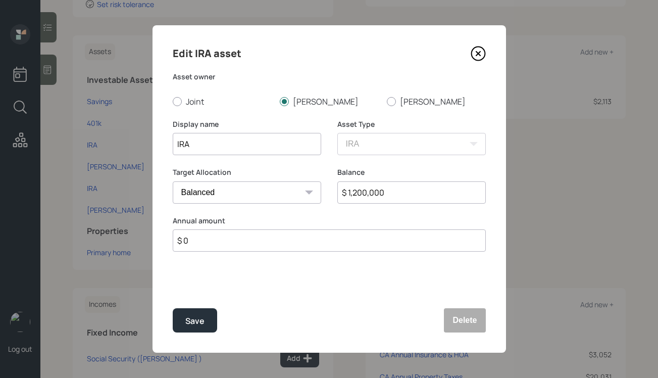
drag, startPoint x: 238, startPoint y: 150, endPoint x: 128, endPoint y: 138, distance: 110.7
click at [128, 138] on div "Edit IRA asset Asset owner Joint Dennis Patricia Display name IRA Asset Type SE…" at bounding box center [329, 189] width 658 height 378
type input "D"
type input "IRA ([PERSON_NAME])"
click at [190, 326] on div "Save" at bounding box center [194, 321] width 19 height 14
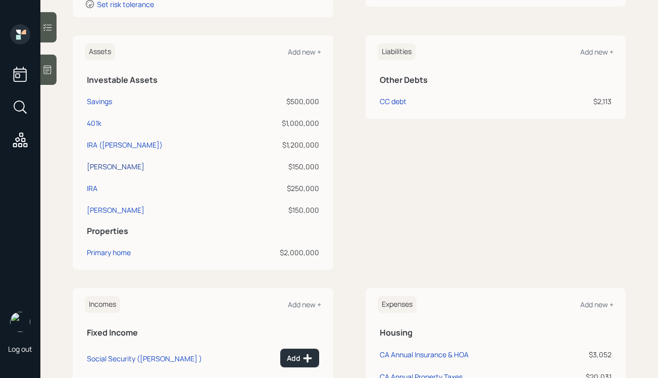
click at [110, 164] on div "Roth IRA" at bounding box center [116, 166] width 58 height 11
select select "roth_ira"
select select "balanced"
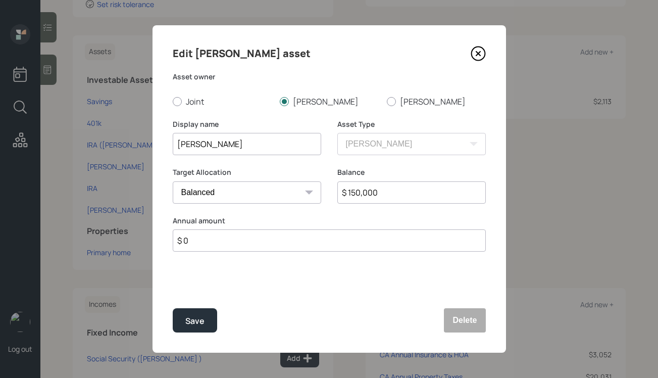
click at [249, 148] on input "Roth IRA" at bounding box center [247, 144] width 148 height 22
drag, startPoint x: 249, startPoint y: 148, endPoint x: 131, endPoint y: 132, distance: 118.7
click at [131, 132] on div "Edit Roth IRA asset Asset owner Joint Dennis Patricia Display name Roth IRA Ass…" at bounding box center [329, 189] width 658 height 378
type input "[PERSON_NAME] ([PERSON_NAME])"
click at [196, 320] on div "Save" at bounding box center [194, 321] width 19 height 14
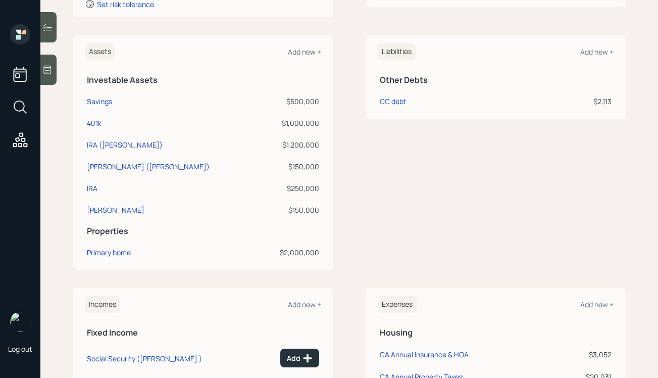
click at [91, 188] on div "IRA" at bounding box center [92, 188] width 11 height 11
select select "ira"
select select "balanced"
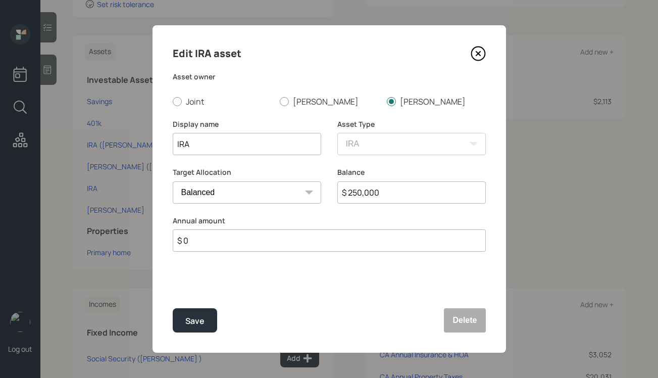
click at [235, 146] on input "IRA" at bounding box center [247, 144] width 148 height 22
type input "IRA ([PERSON_NAME])"
click at [178, 327] on button "Save" at bounding box center [195, 320] width 44 height 24
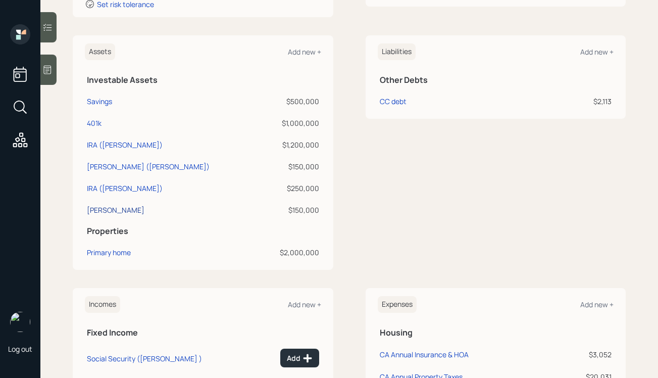
click at [103, 211] on div "Roth IRA" at bounding box center [116, 210] width 58 height 11
select select "roth_ira"
select select "balanced"
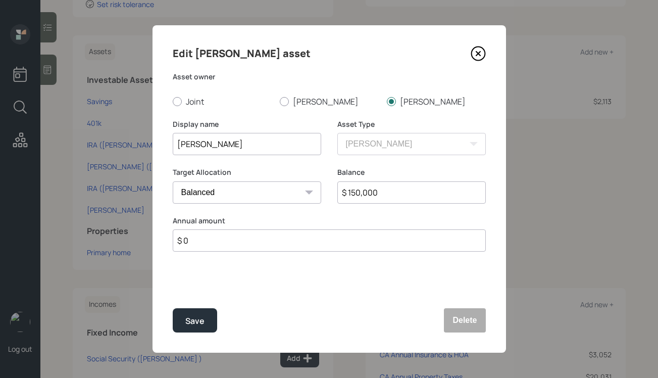
click at [219, 143] on input "Roth IRA" at bounding box center [247, 144] width 148 height 22
type input "[PERSON_NAME] ([PERSON_NAME])"
click at [206, 315] on button "Save" at bounding box center [195, 320] width 44 height 24
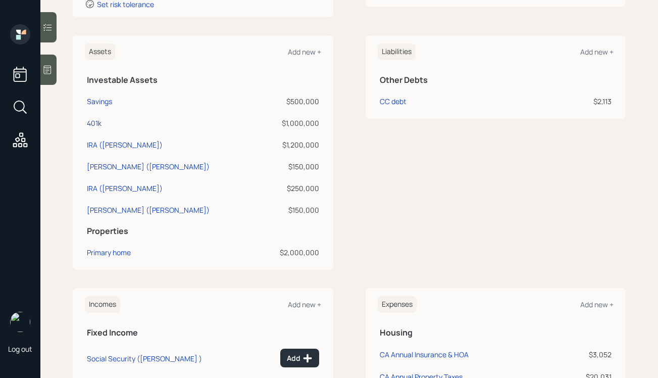
click at [96, 123] on div "401k" at bounding box center [94, 123] width 15 height 11
select select "company_sponsored"
select select "balanced"
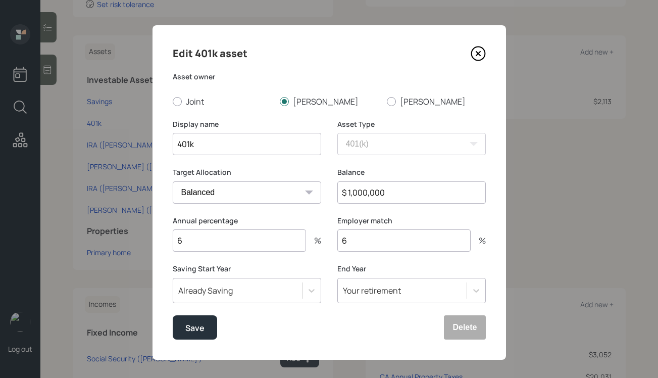
click at [205, 144] on input "401k" at bounding box center [247, 144] width 148 height 22
type input "401k ([PERSON_NAME])"
click at [178, 323] on button "Save" at bounding box center [195, 327] width 44 height 24
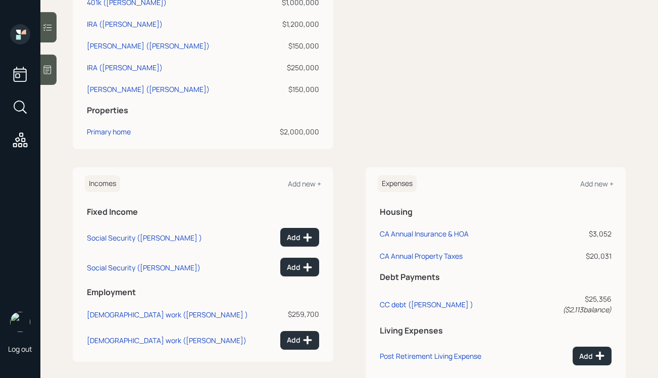
scroll to position [355, 0]
click at [402, 300] on div "CC debt (Dennis )" at bounding box center [426, 304] width 93 height 10
select select "credit_card"
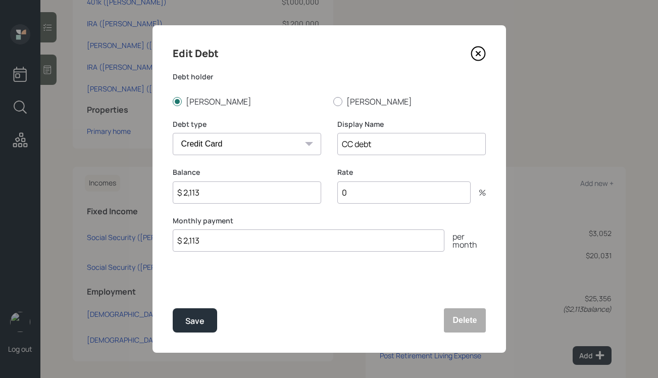
click at [481, 49] on icon at bounding box center [478, 53] width 15 height 15
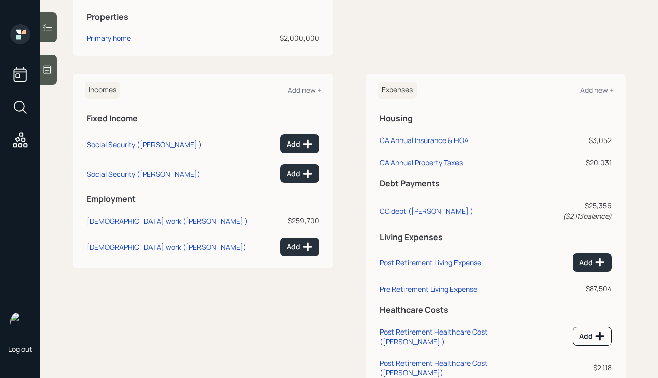
scroll to position [464, 0]
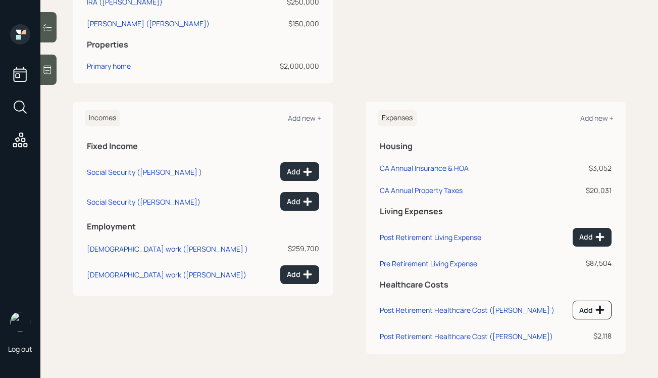
scroll to position [411, 0]
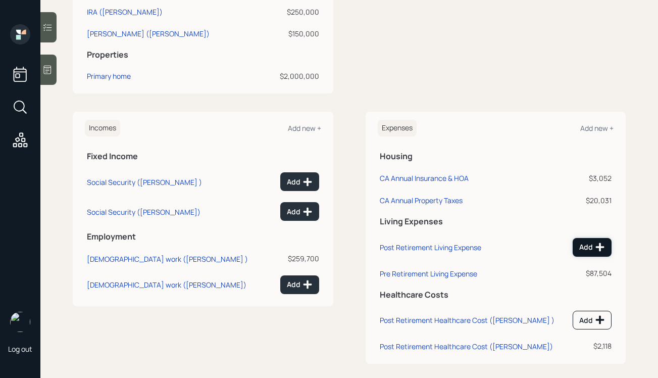
click at [577, 245] on button "Add" at bounding box center [592, 247] width 39 height 19
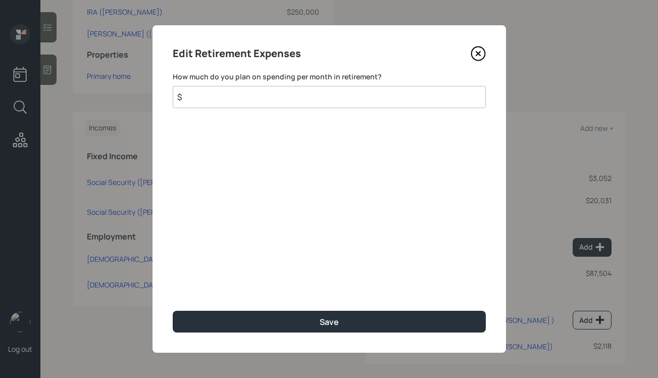
click at [482, 53] on icon at bounding box center [478, 53] width 15 height 15
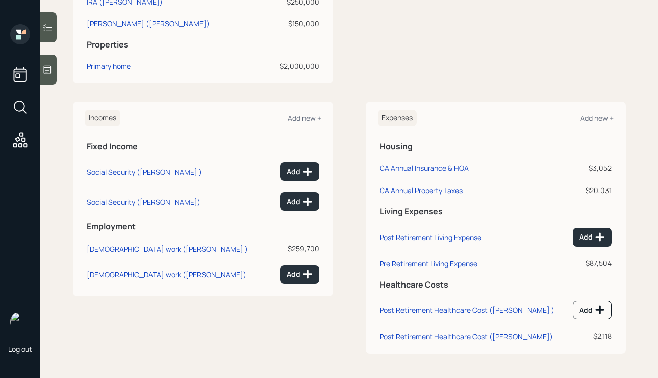
scroll to position [418, 0]
